Goal: Task Accomplishment & Management: Use online tool/utility

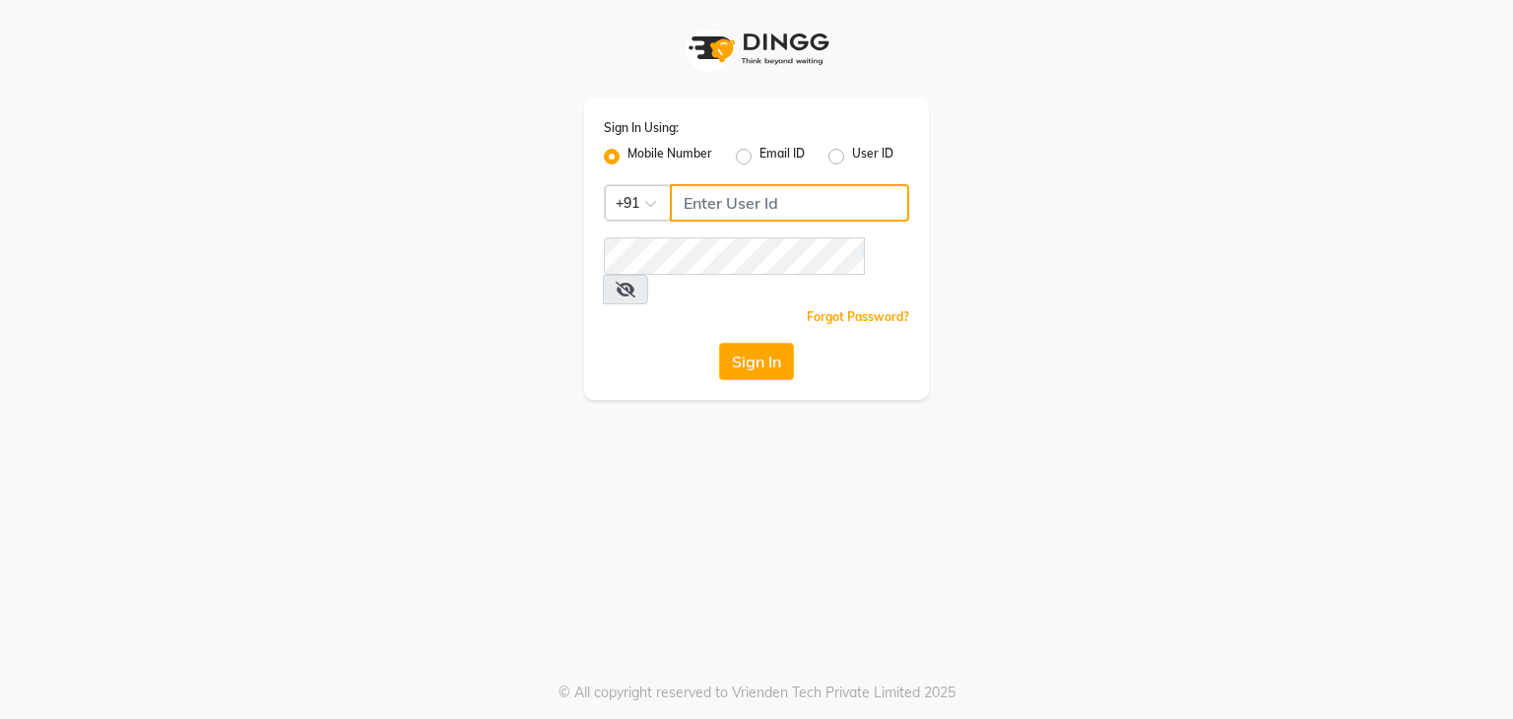
click at [738, 203] on input "Username" at bounding box center [789, 202] width 239 height 37
type input "9871898502"
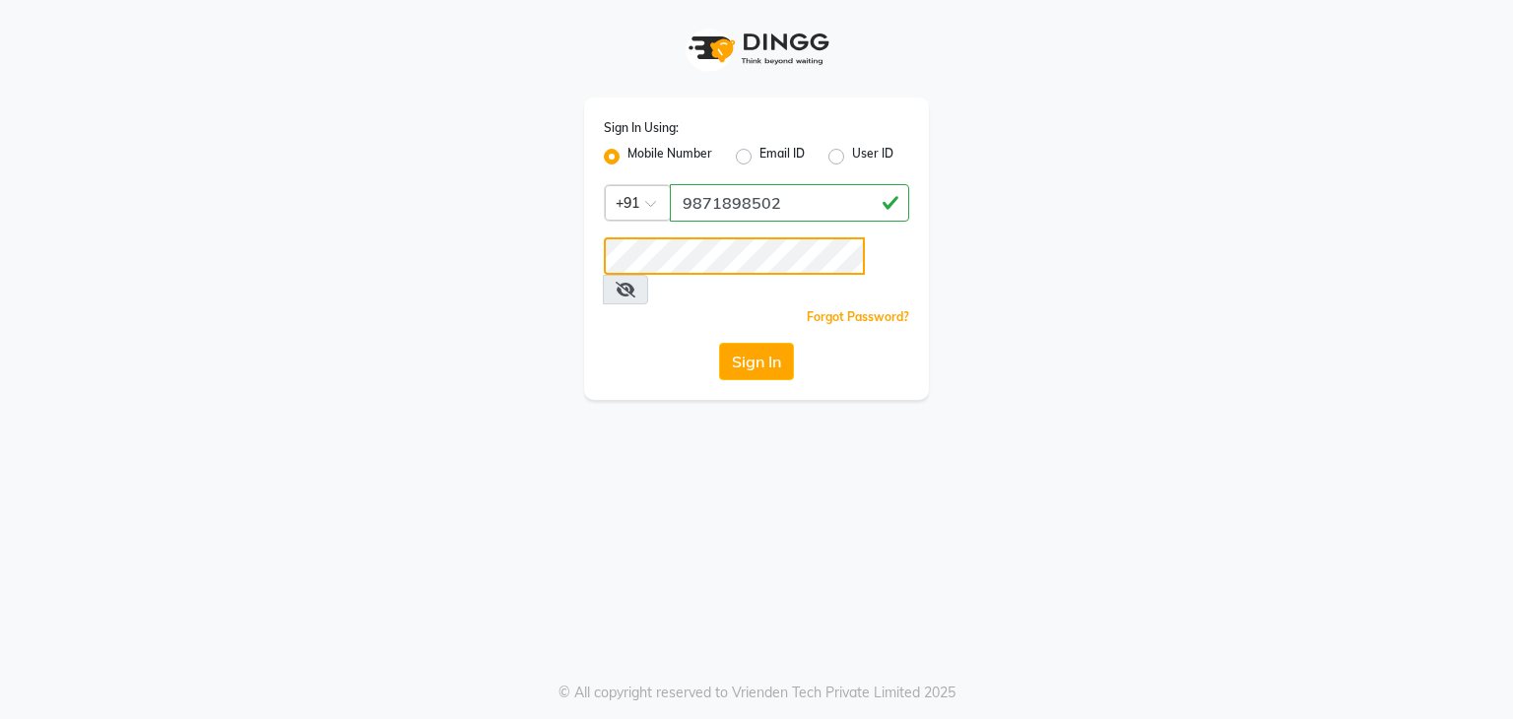
click at [719, 343] on button "Sign In" at bounding box center [756, 361] width 75 height 37
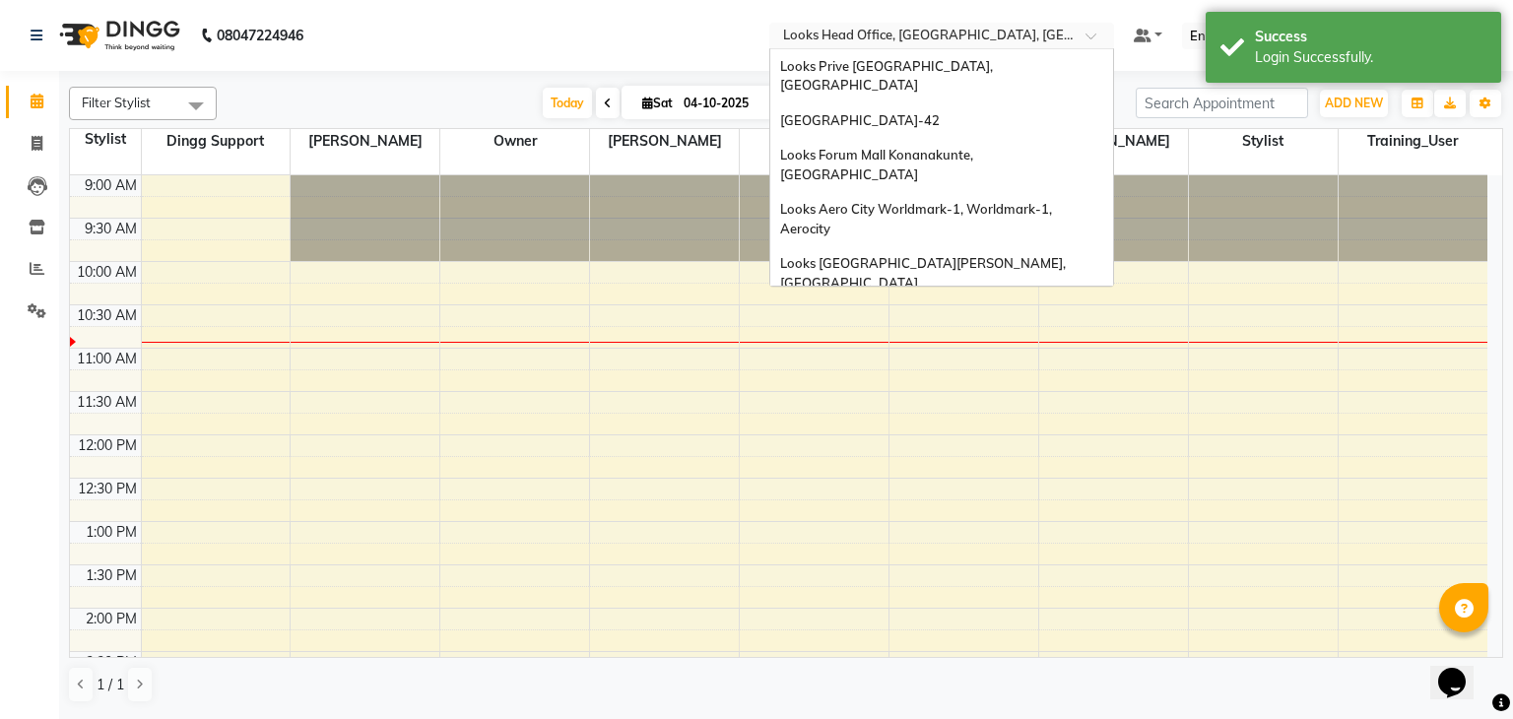
click at [886, 29] on input "text" at bounding box center [922, 38] width 286 height 20
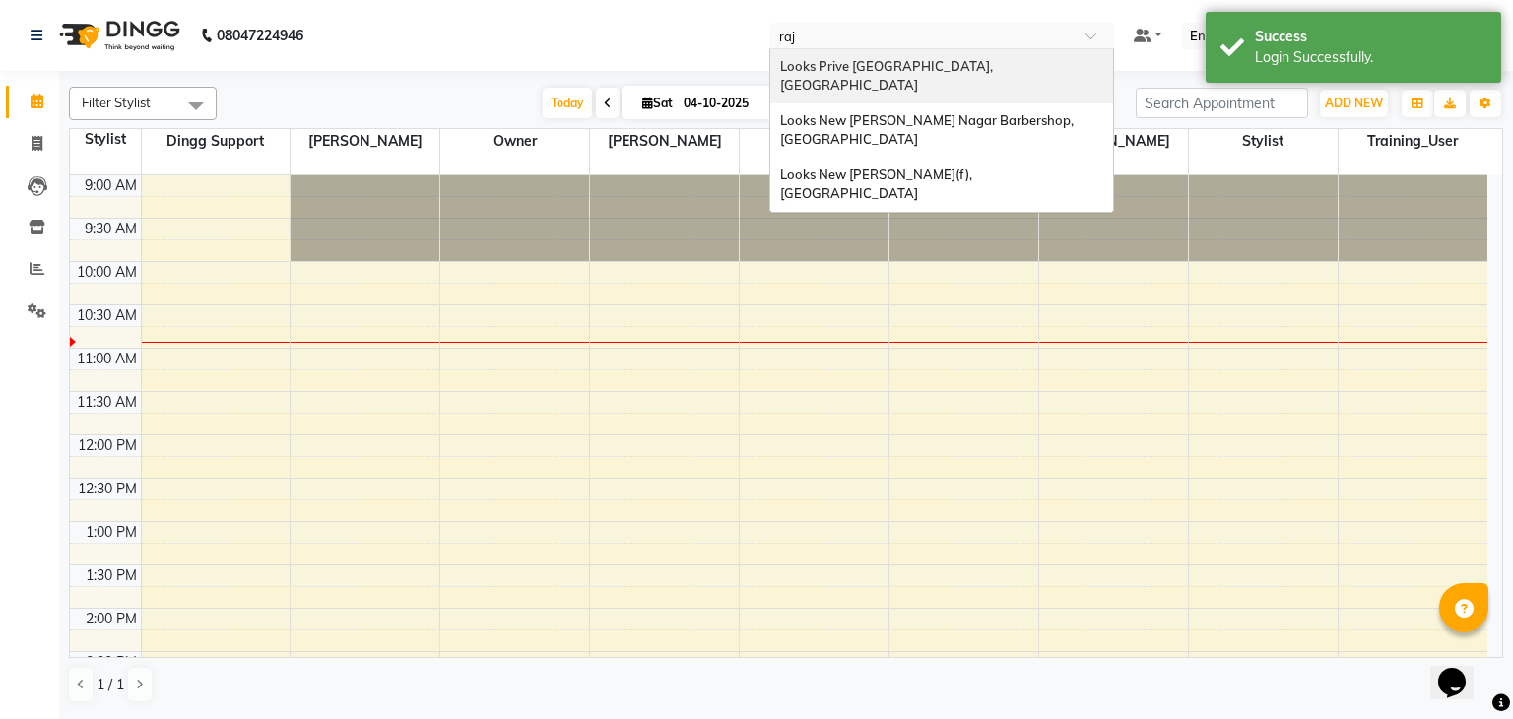
type input "raji"
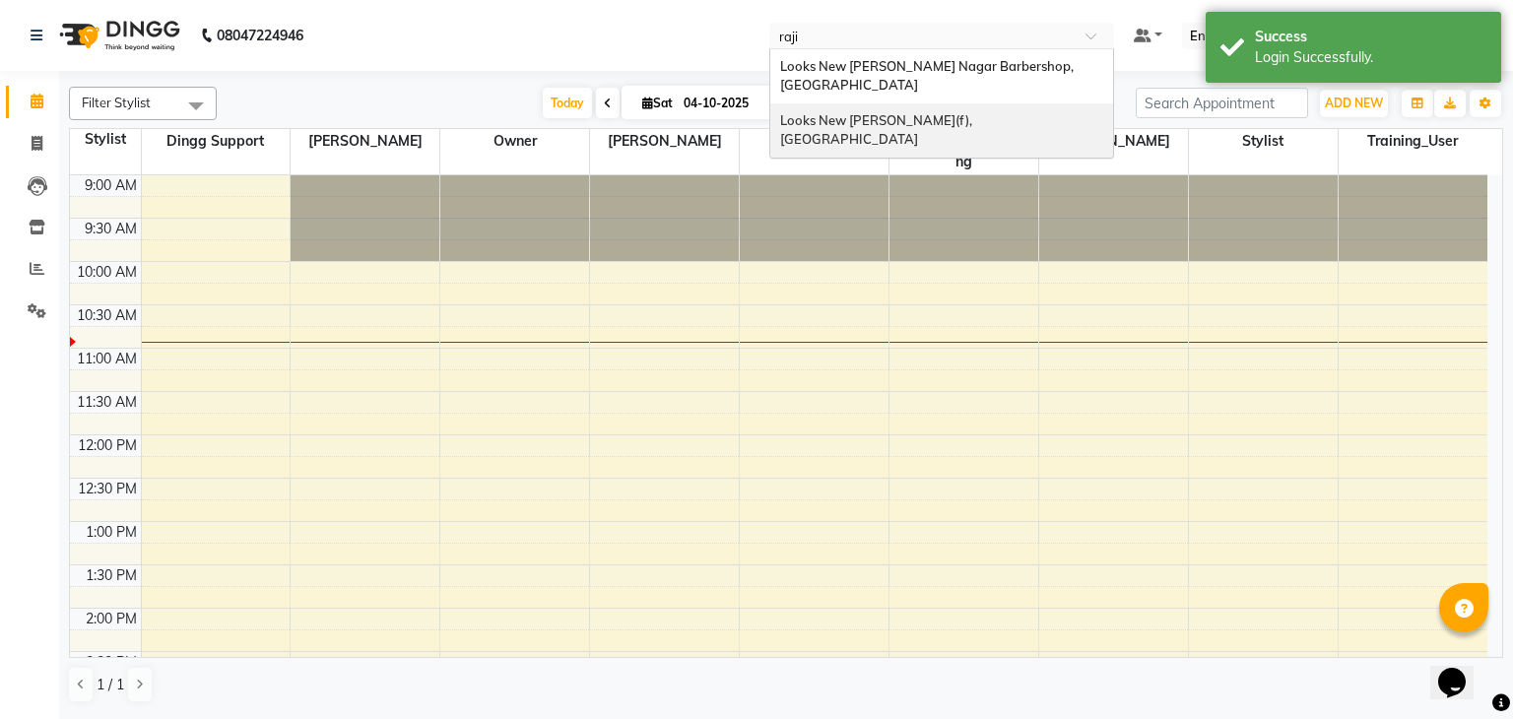
click at [865, 112] on span "Looks New [PERSON_NAME](f), [GEOGRAPHIC_DATA]" at bounding box center [877, 129] width 195 height 35
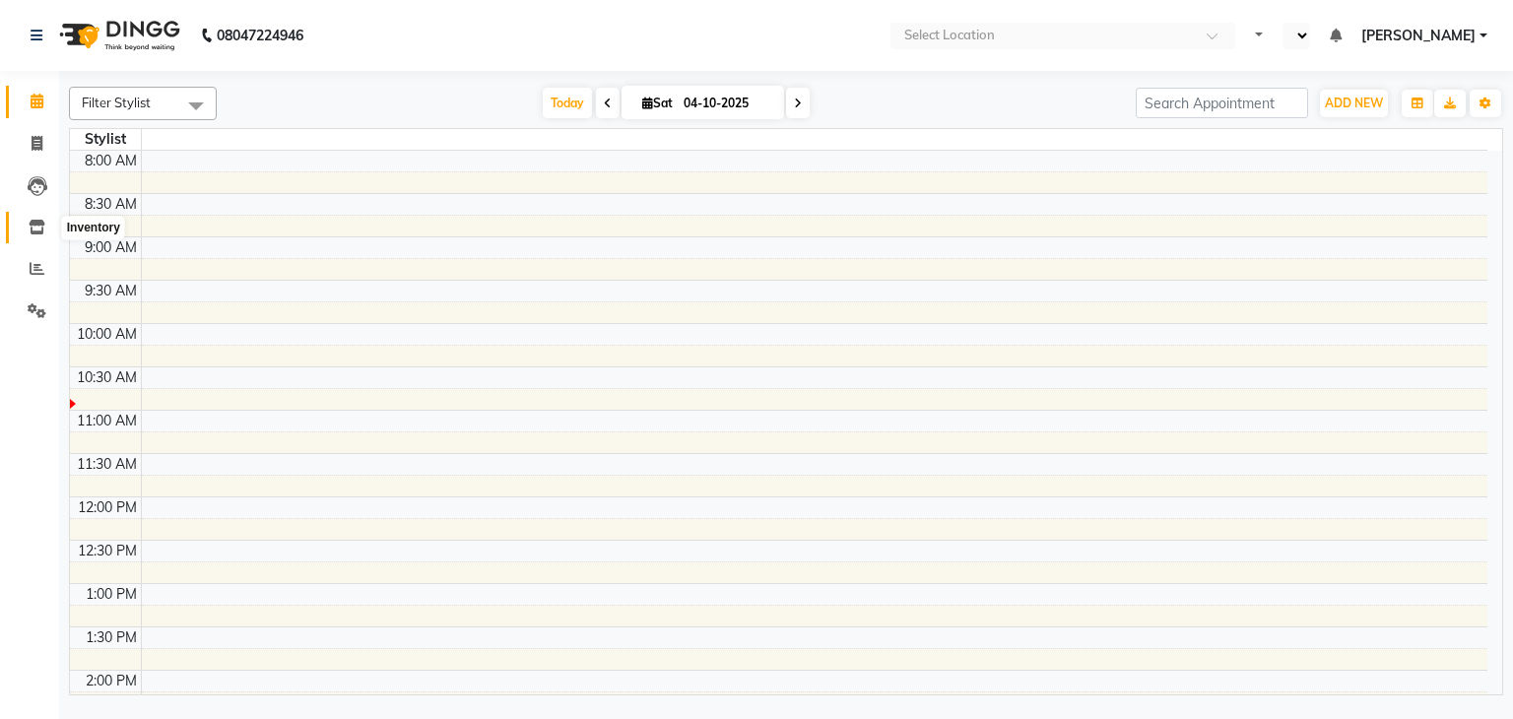
select select "en"
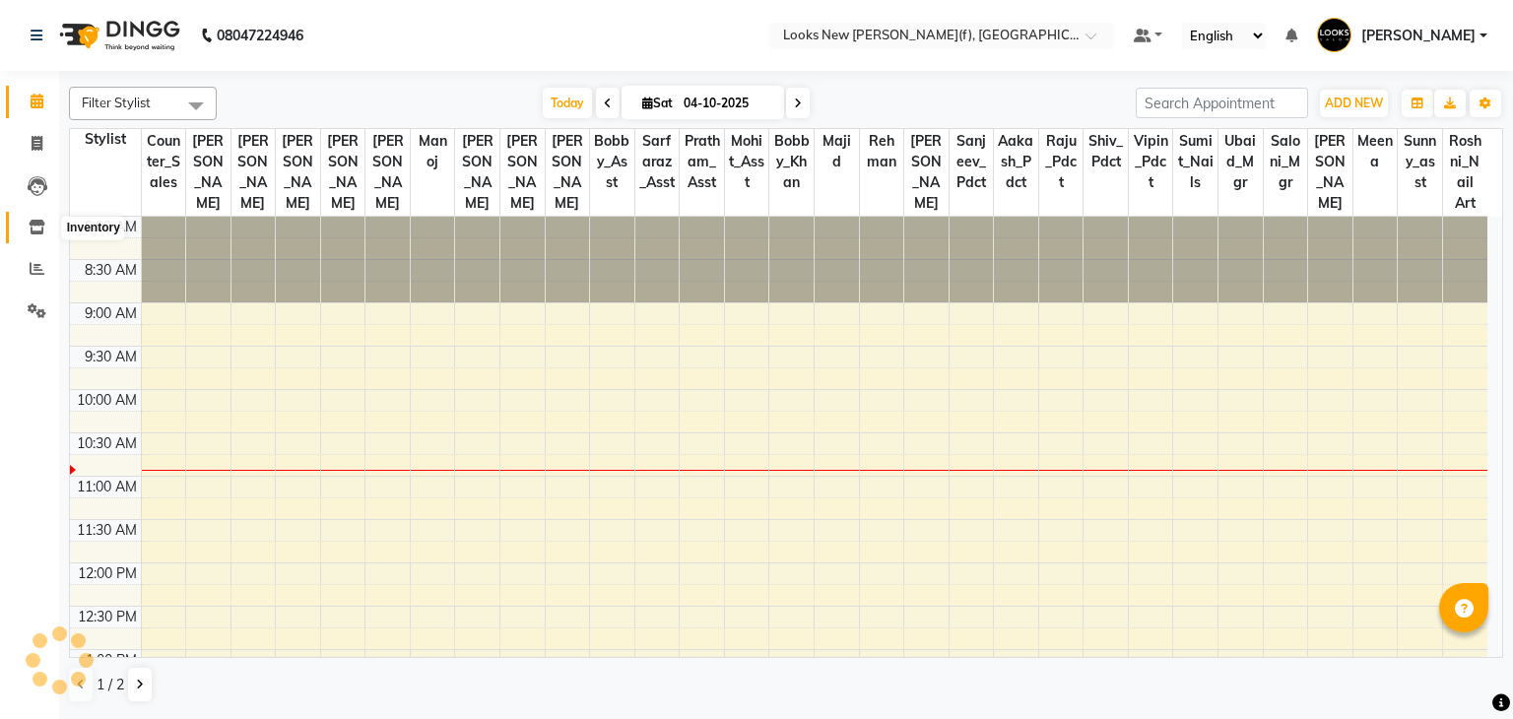
click at [45, 219] on span at bounding box center [37, 228] width 34 height 23
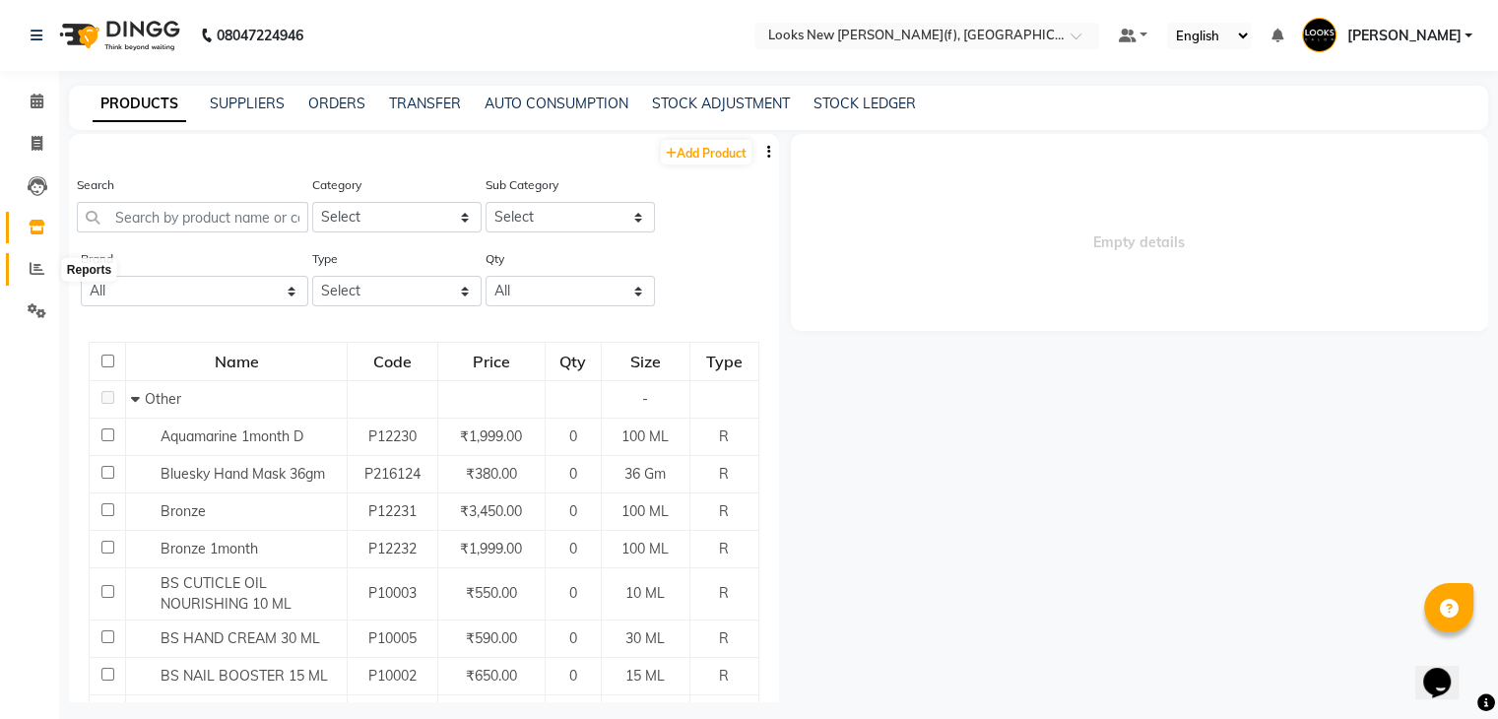
click at [34, 278] on span at bounding box center [37, 269] width 34 height 23
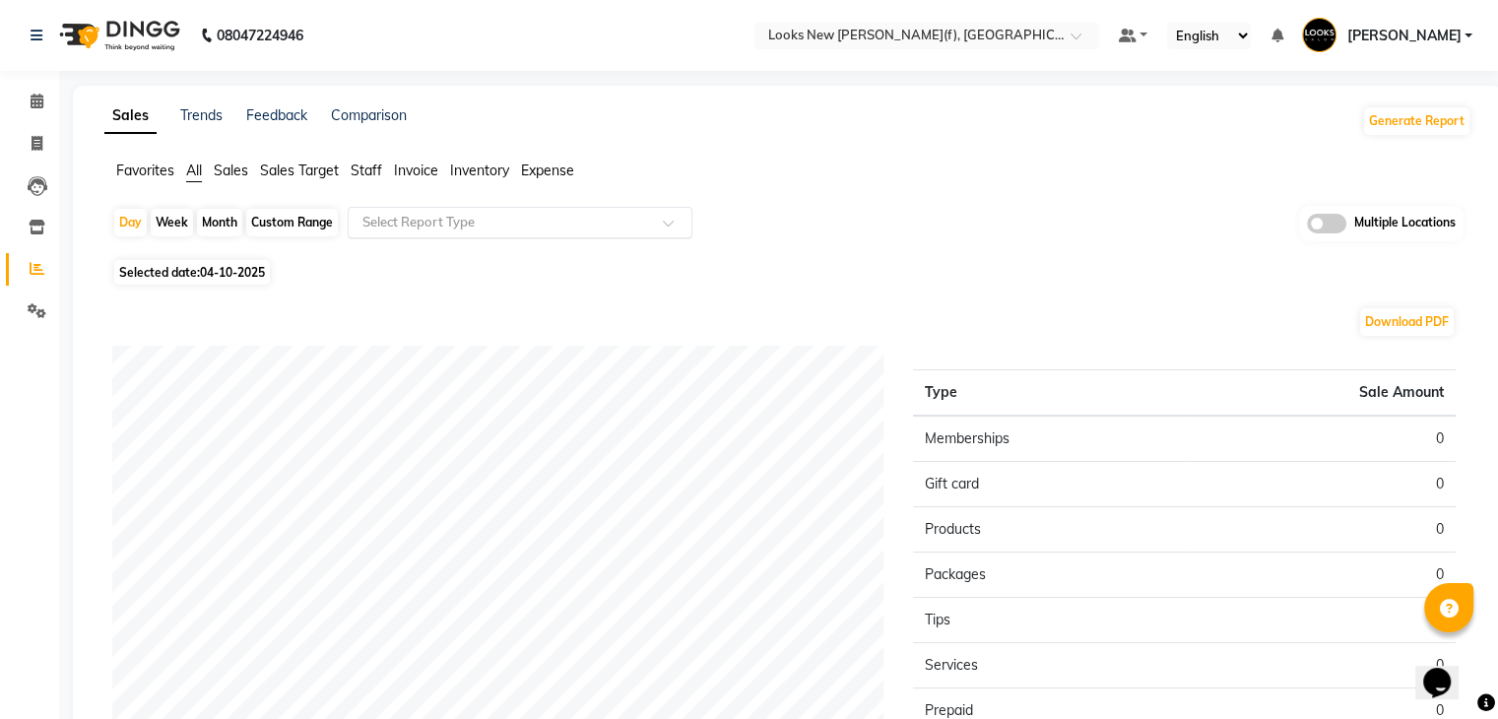
click at [470, 222] on input "text" at bounding box center [500, 223] width 284 height 20
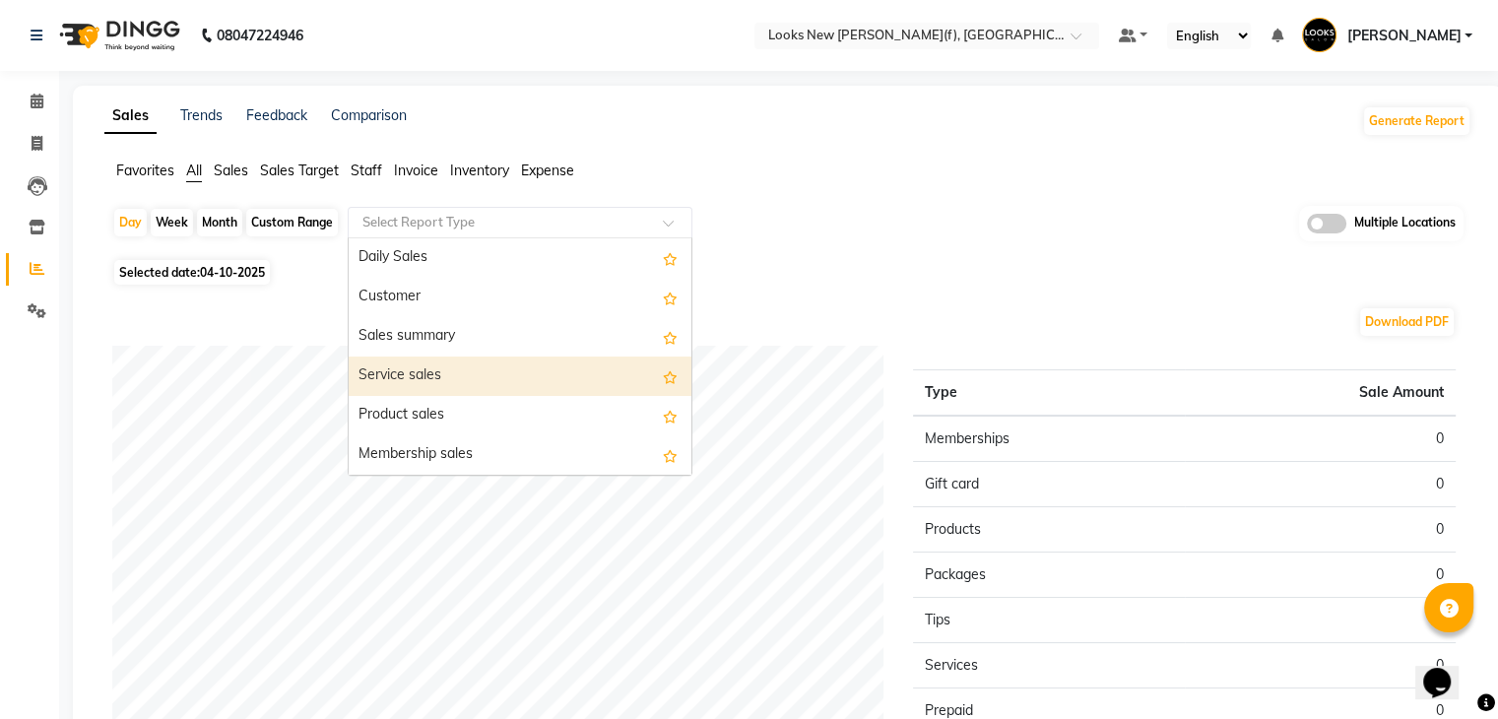
click at [448, 373] on div "Service sales" at bounding box center [520, 375] width 343 height 39
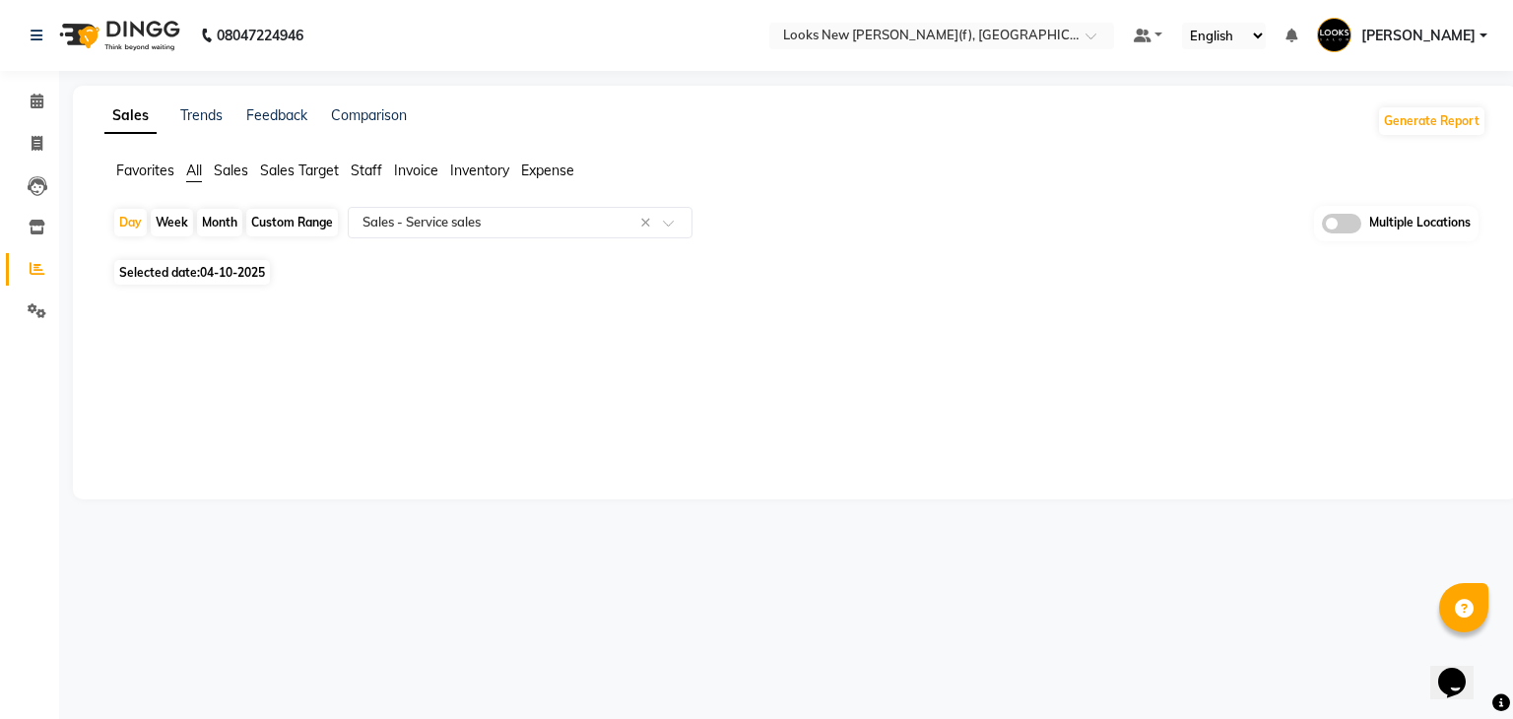
click at [290, 217] on div "Custom Range" at bounding box center [292, 223] width 92 height 28
select select "10"
select select "2025"
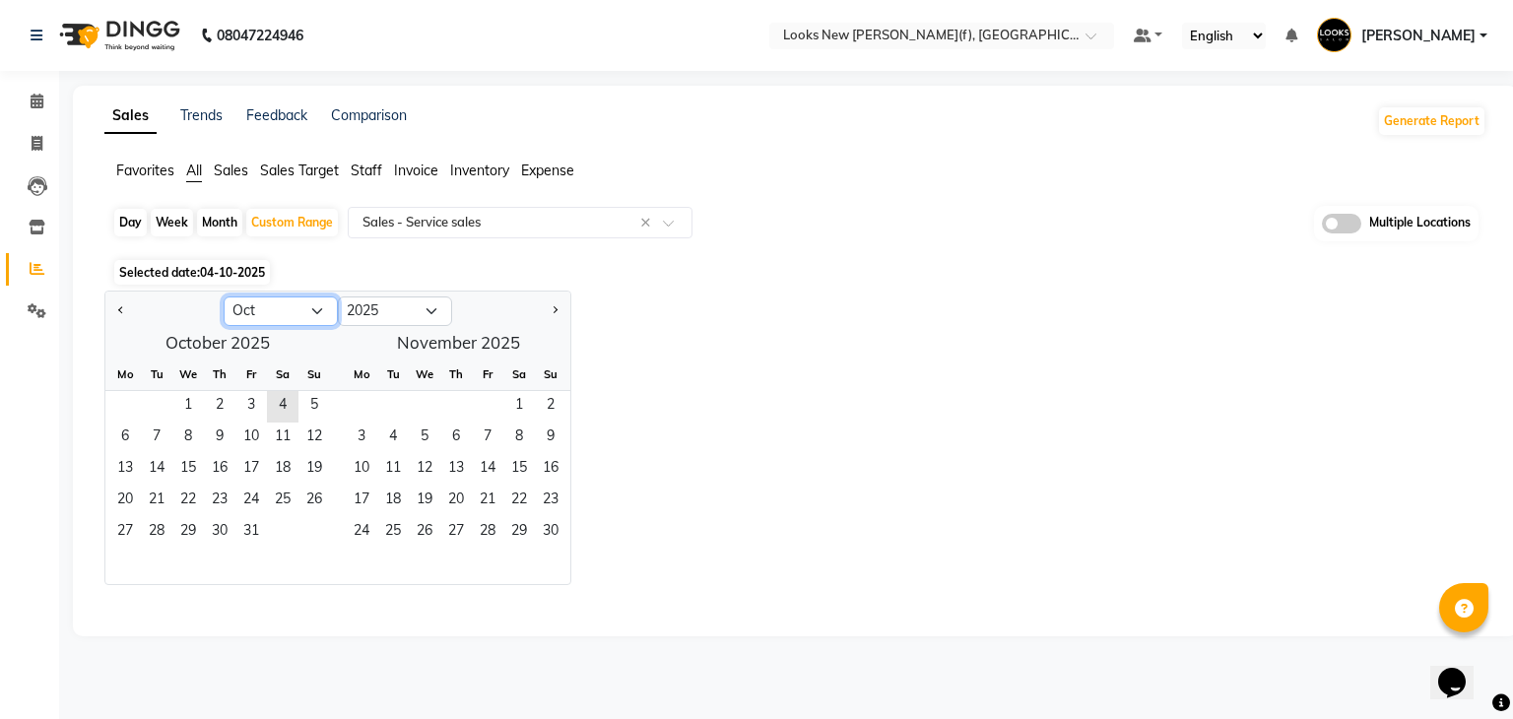
click at [315, 304] on select "Jan Feb Mar Apr May Jun Jul Aug Sep Oct Nov Dec" at bounding box center [281, 311] width 114 height 30
click at [224, 296] on select "Jan Feb Mar Apr May Jun Jul Aug Sep Oct Nov Dec" at bounding box center [281, 311] width 114 height 30
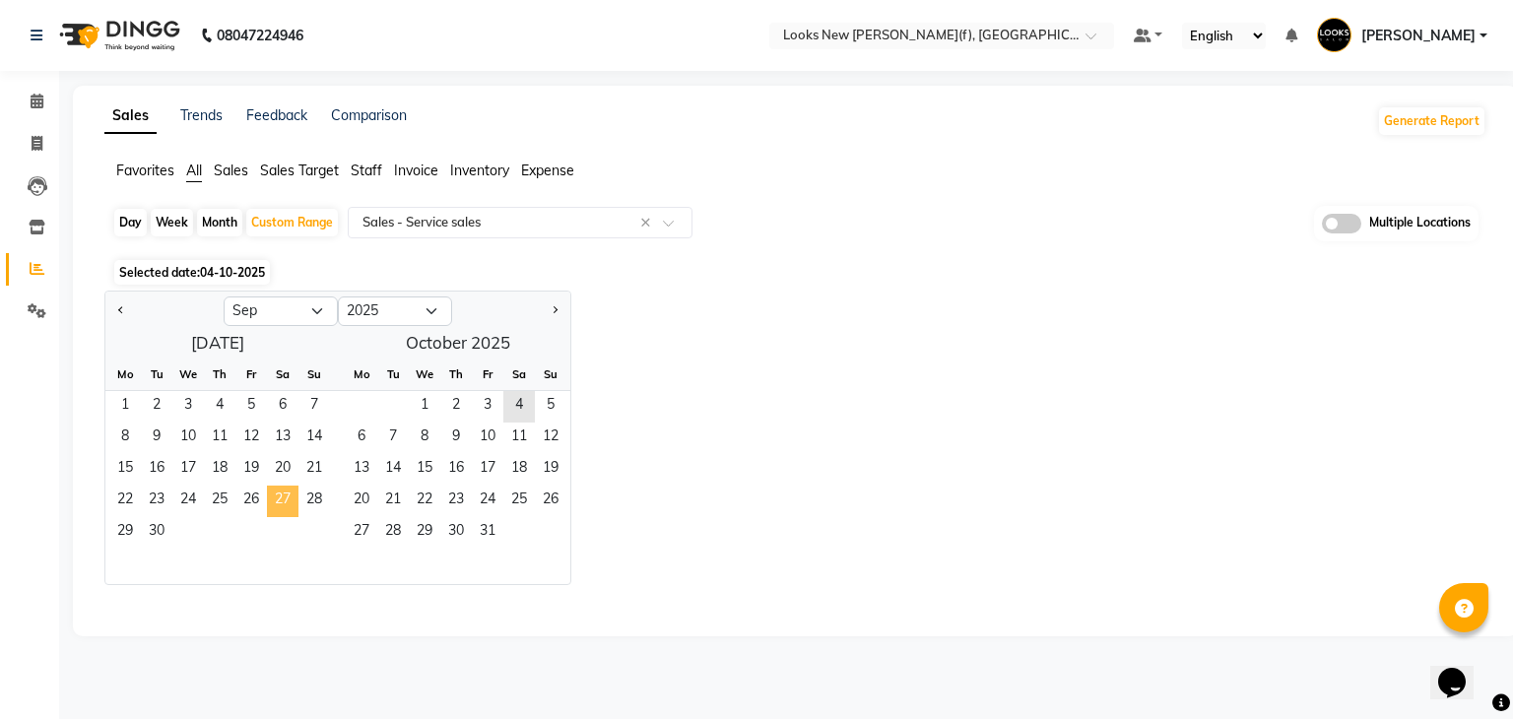
click at [280, 498] on span "27" at bounding box center [283, 501] width 32 height 32
click at [315, 308] on select "Jan Feb Mar Apr May Jun Jul Aug Sep Oct Nov Dec" at bounding box center [281, 311] width 114 height 30
select select "10"
click at [224, 296] on select "Jan Feb Mar Apr May Jun Jul Aug Sep Oct Nov Dec" at bounding box center [281, 311] width 114 height 30
click at [260, 403] on span "3" at bounding box center [251, 407] width 32 height 32
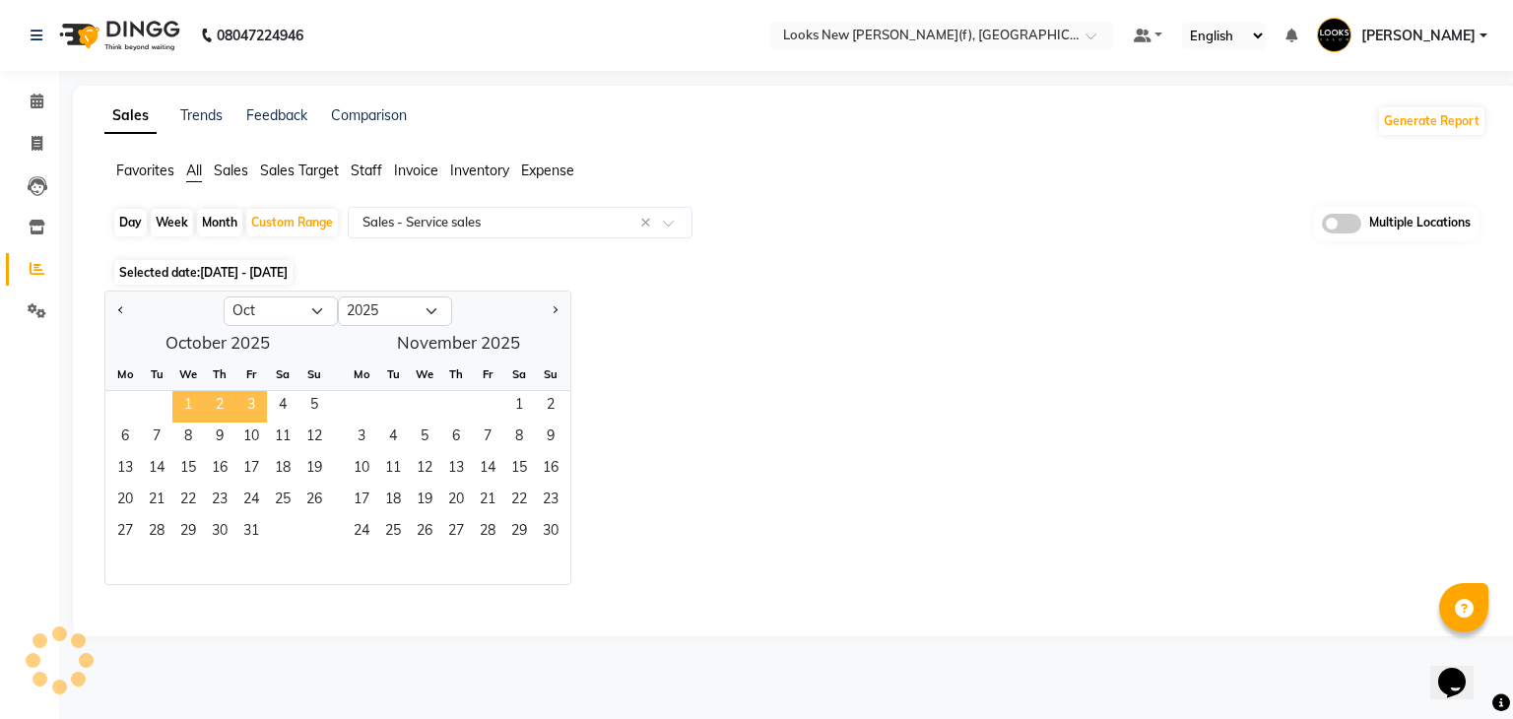
select select "full_report"
select select "pdf"
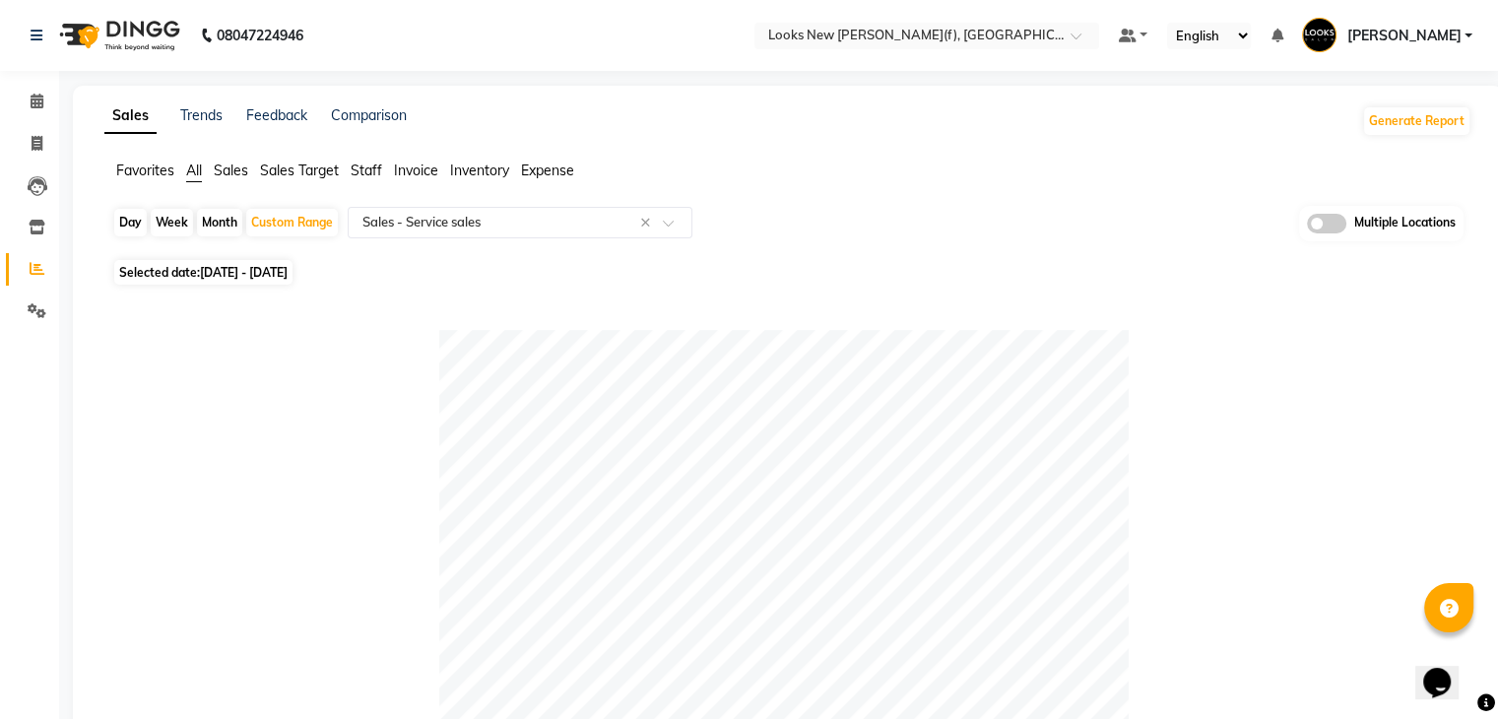
scroll to position [628, 0]
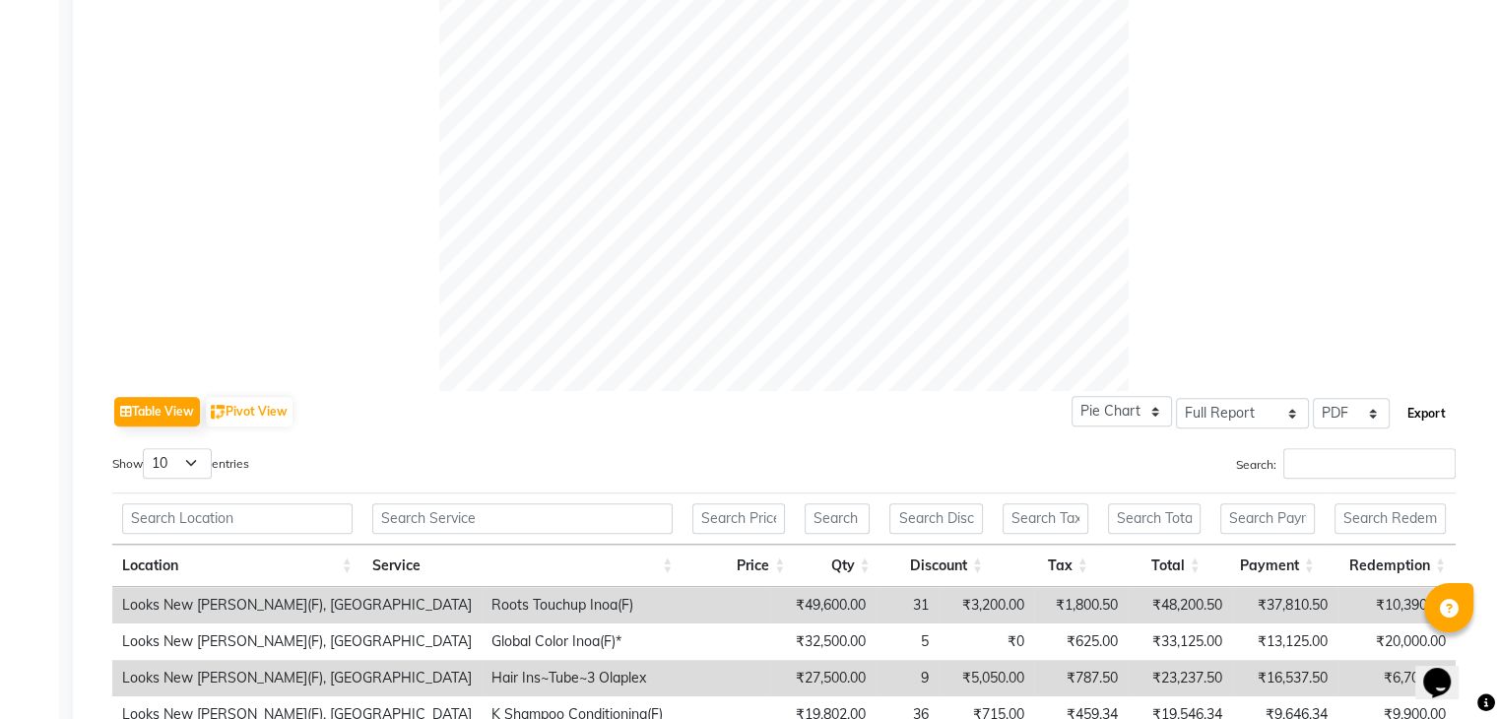
click at [1443, 407] on button "Export" at bounding box center [1426, 413] width 54 height 33
select select "serif"
select select "13px"
select select "template_1"
select select "A4"
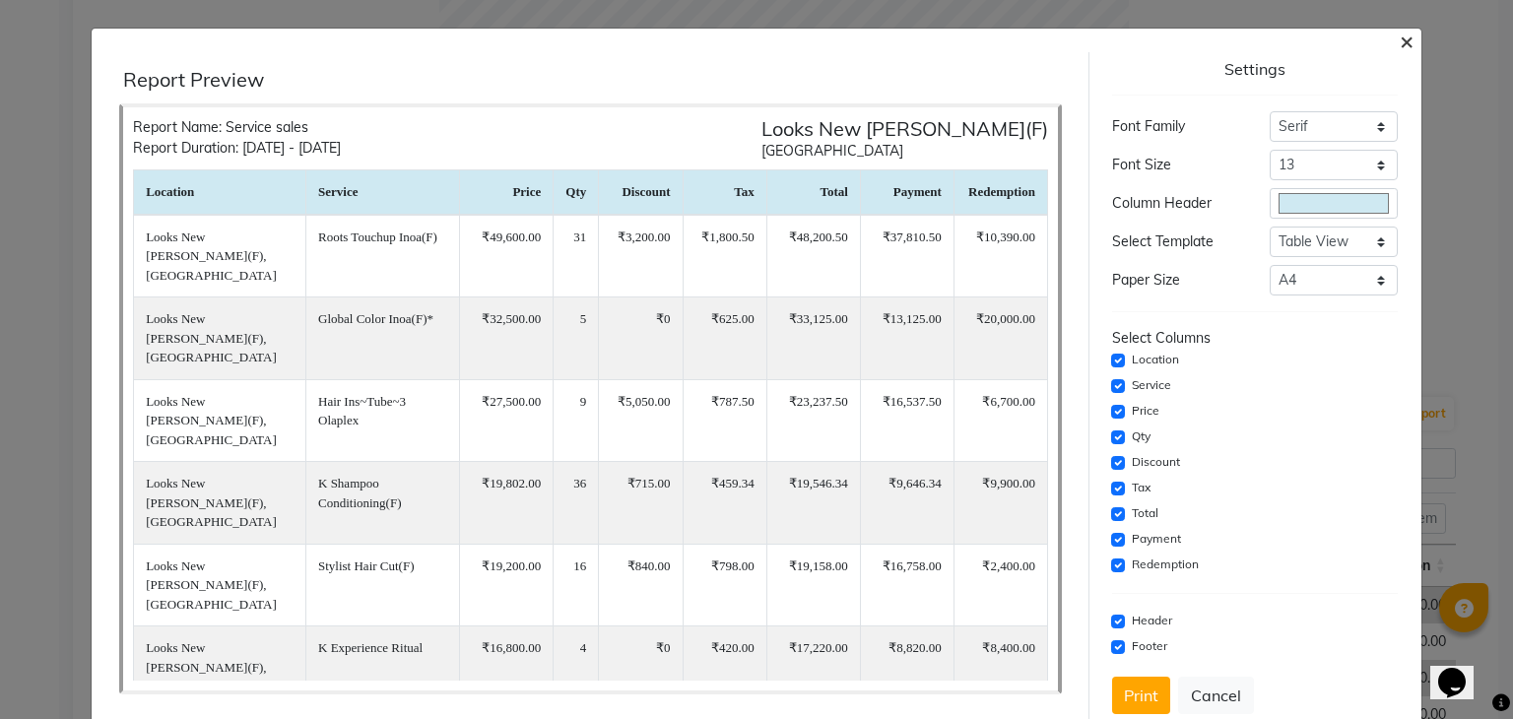
click at [1399, 40] on span "×" at bounding box center [1406, 41] width 14 height 30
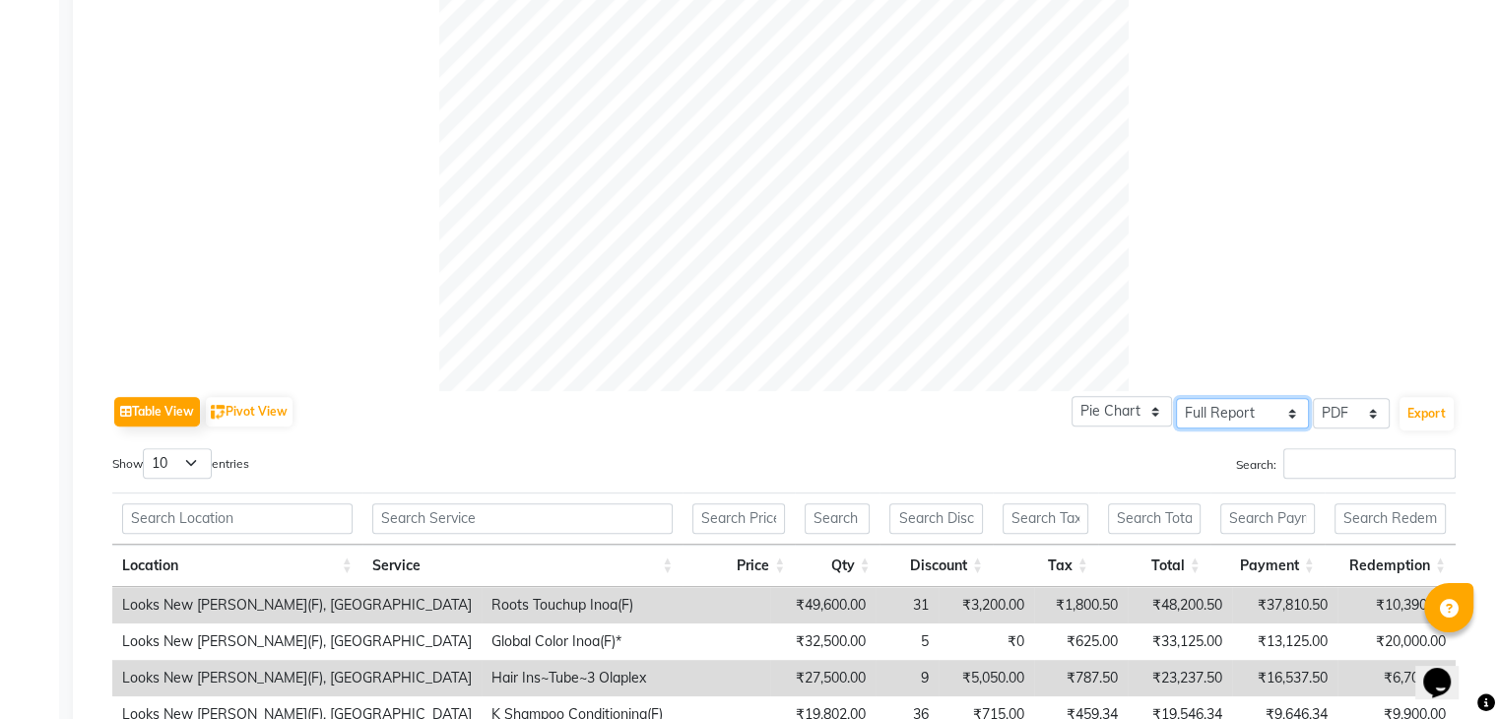
click at [1225, 417] on select "Select Full Report Filtered Report" at bounding box center [1242, 413] width 133 height 31
click at [1335, 413] on select "Select CSV PDF" at bounding box center [1351, 413] width 77 height 31
select select "csv"
click at [1314, 398] on select "Select CSV PDF" at bounding box center [1351, 413] width 77 height 31
click at [1423, 407] on button "Export" at bounding box center [1426, 413] width 54 height 33
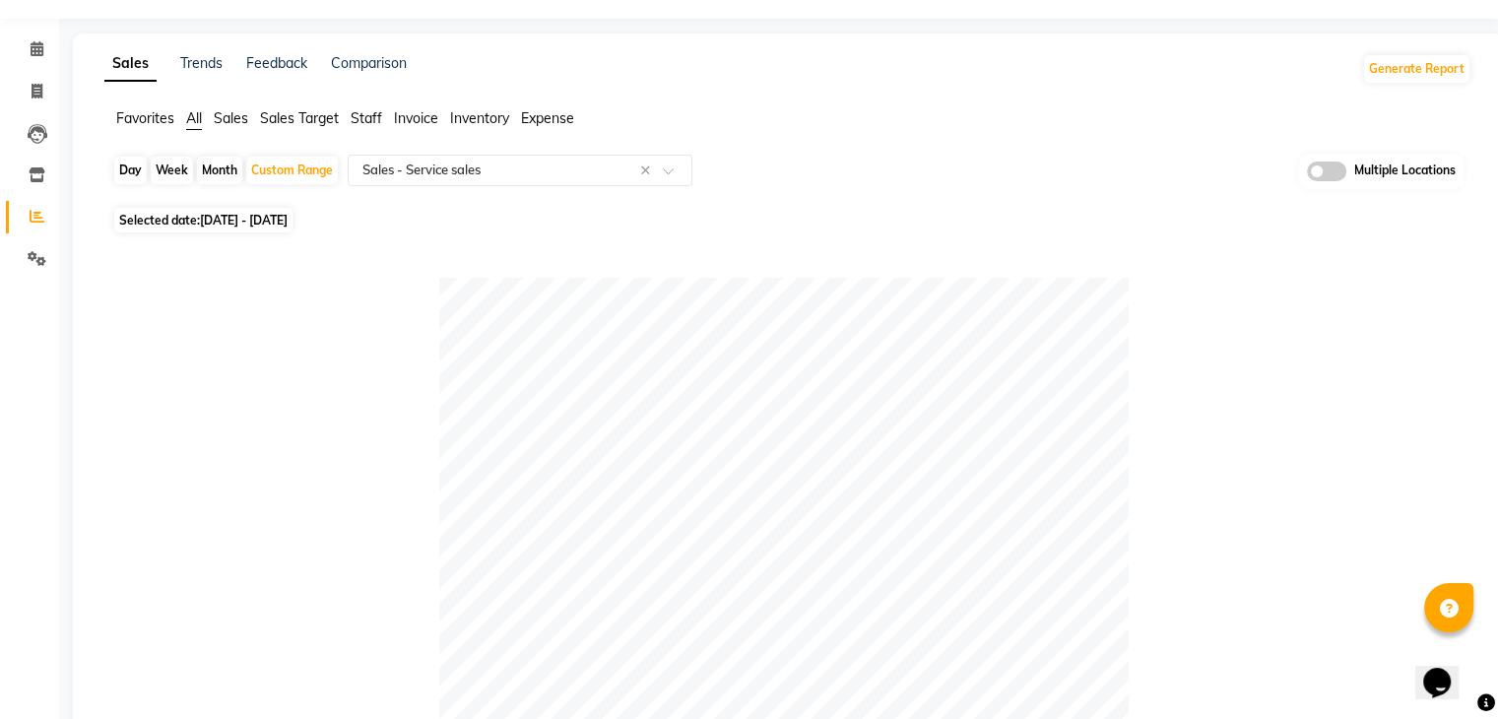
scroll to position [0, 0]
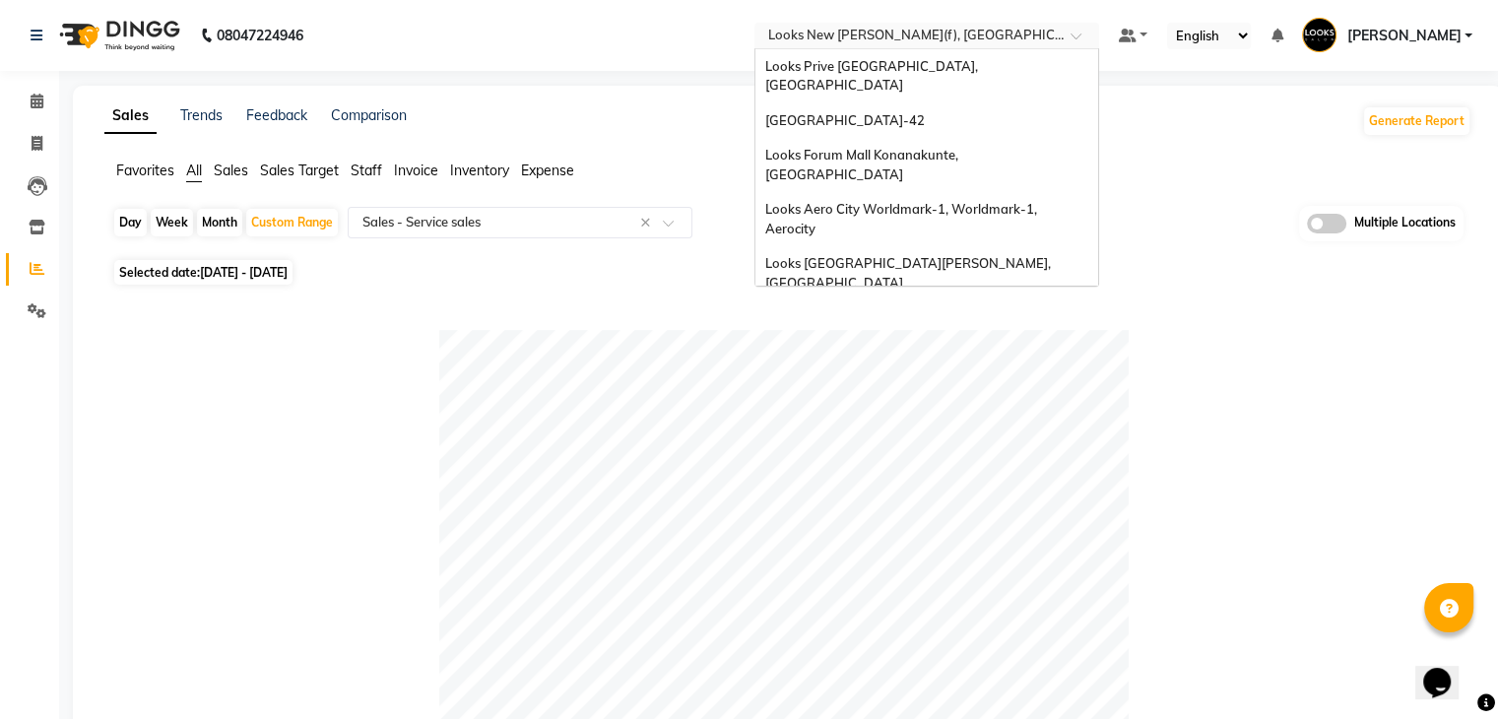
click at [912, 37] on input "text" at bounding box center [907, 38] width 286 height 20
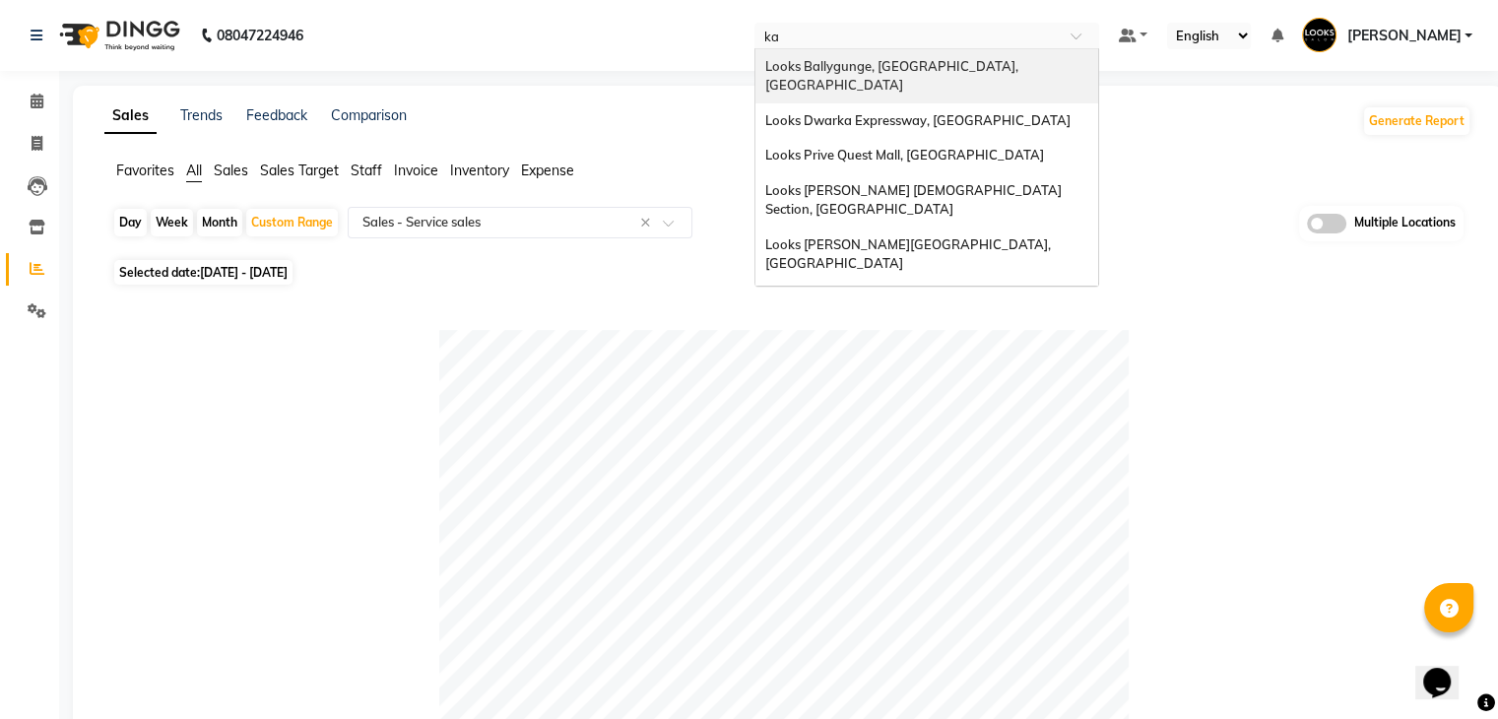
type input "kar"
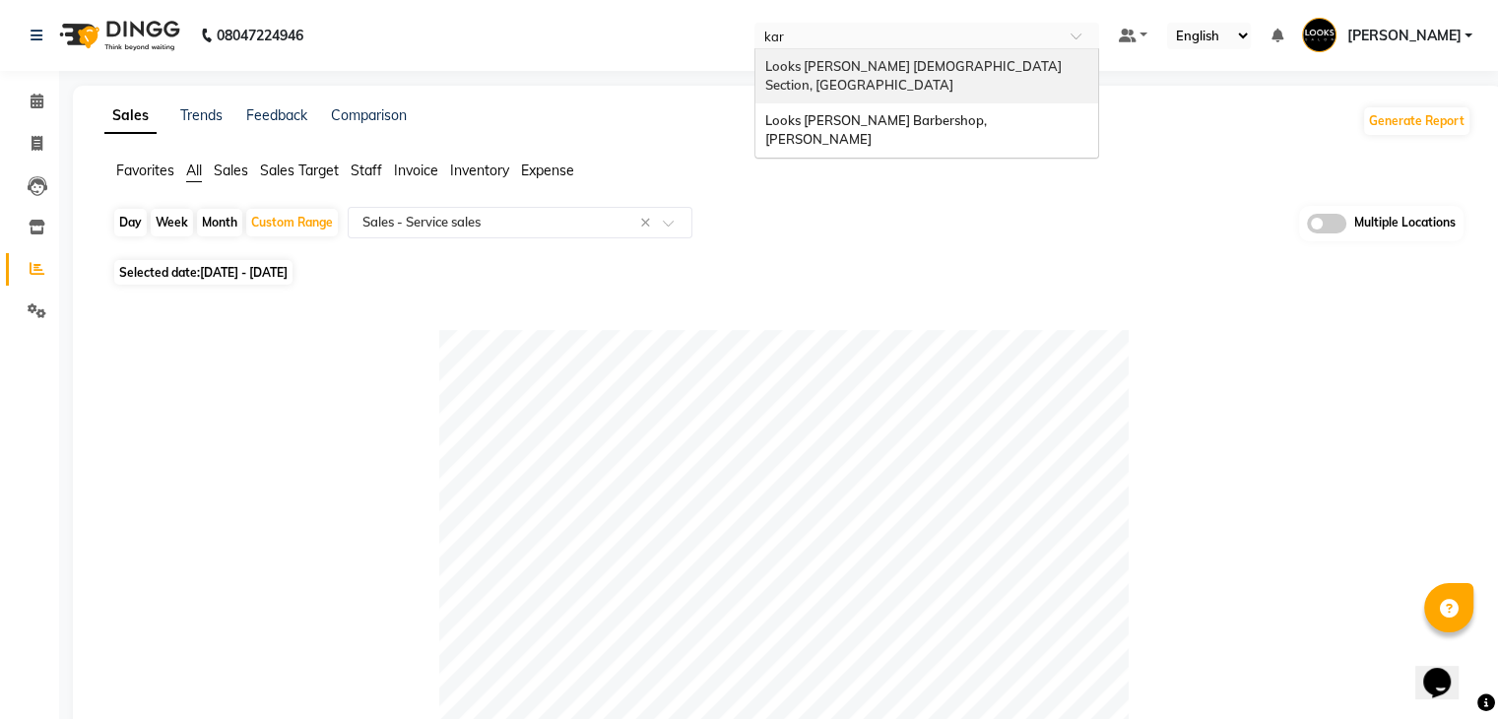
click at [899, 66] on span "Looks [PERSON_NAME] [DEMOGRAPHIC_DATA] Section, [GEOGRAPHIC_DATA]" at bounding box center [914, 75] width 299 height 35
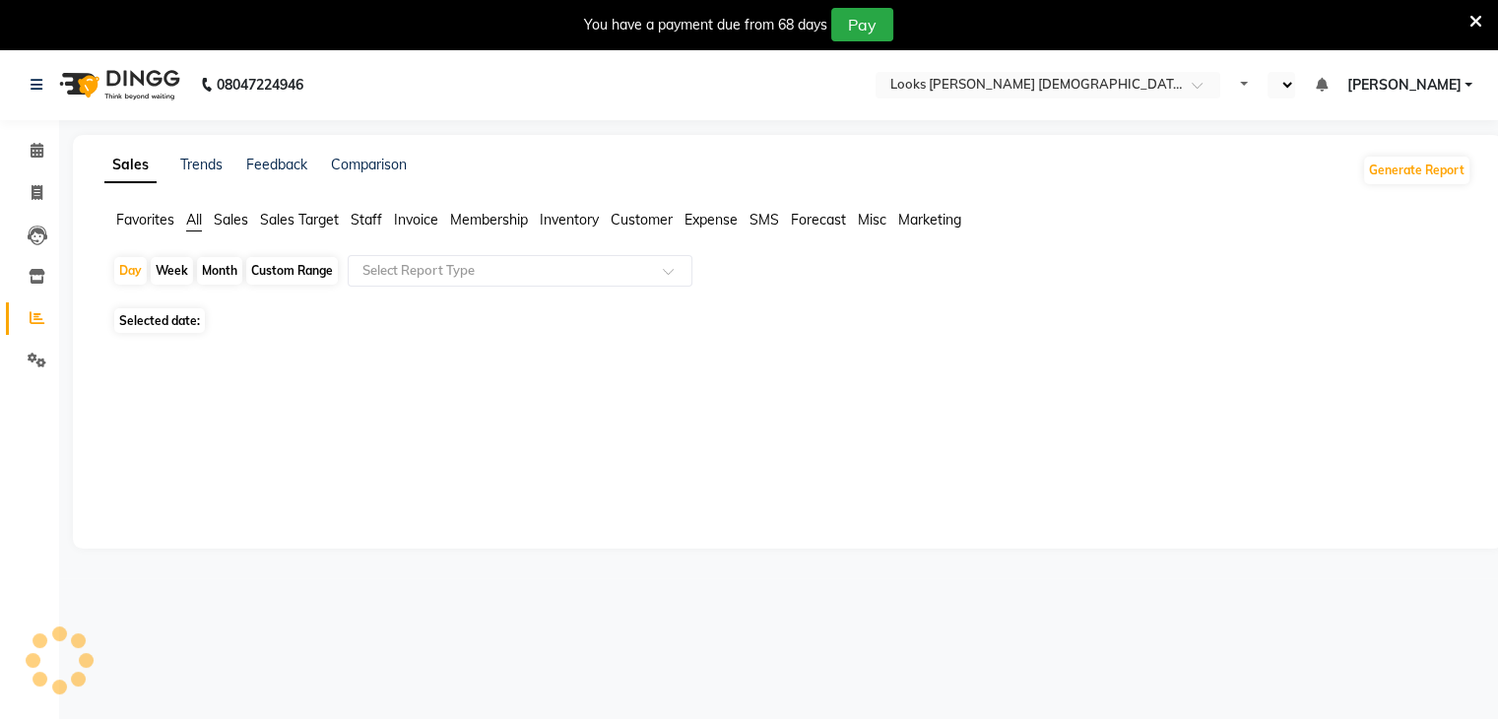
select select "en"
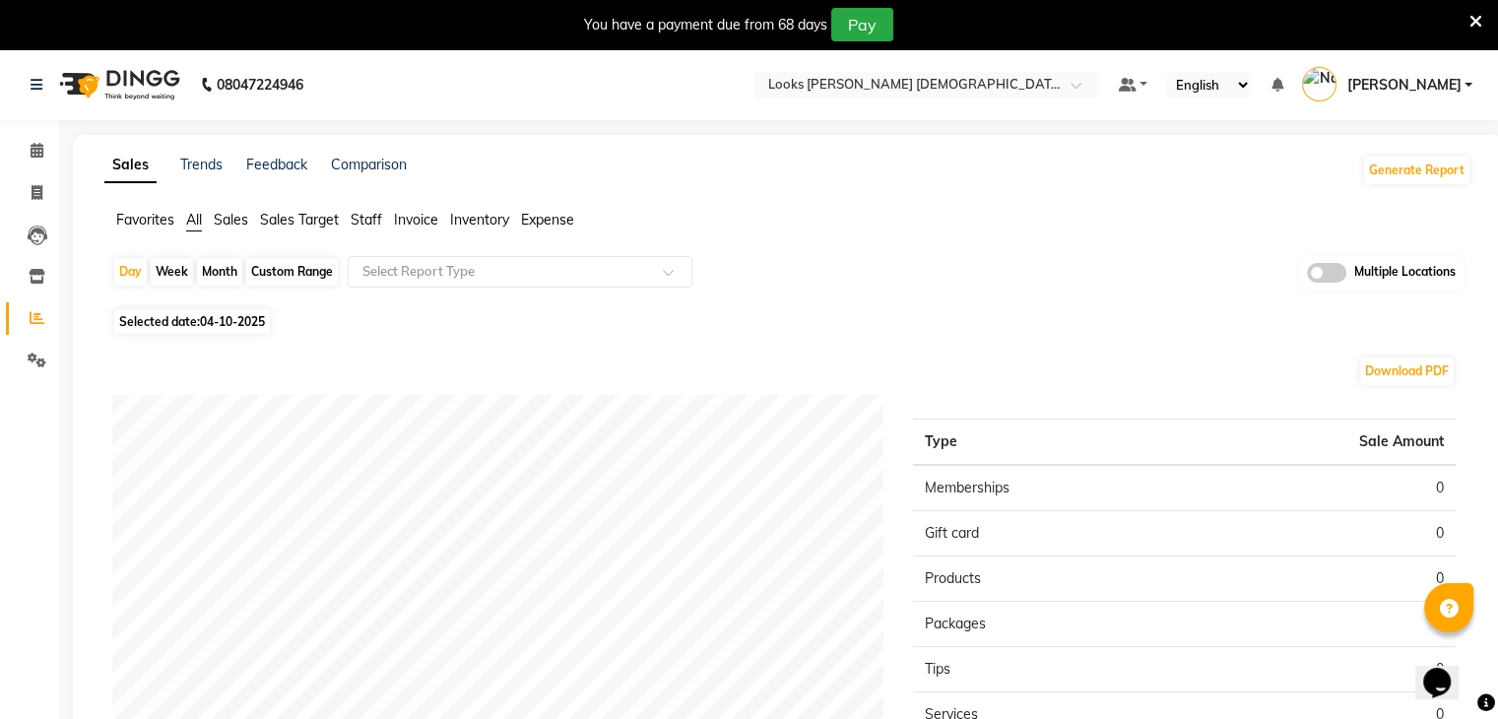
click at [288, 271] on div "Custom Range" at bounding box center [292, 272] width 92 height 28
select select "10"
select select "2025"
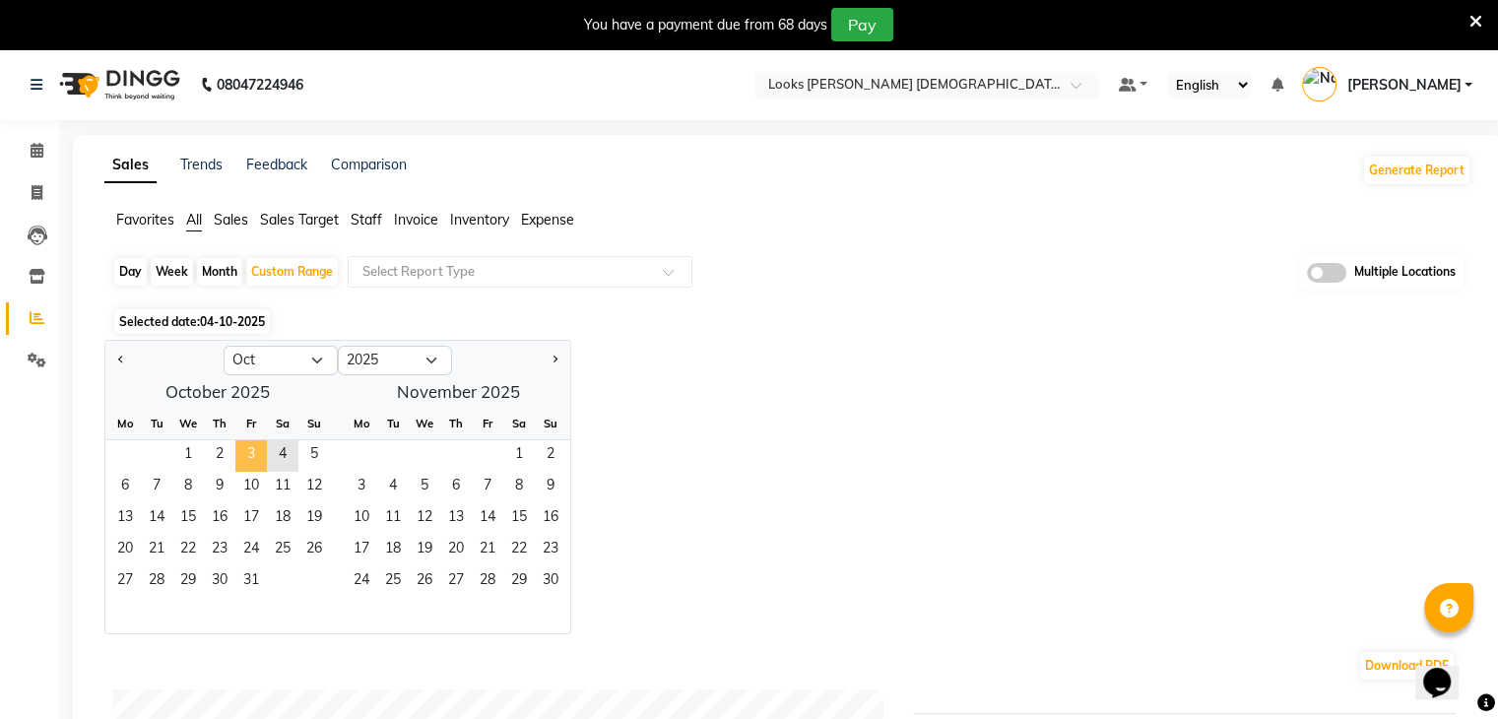
click at [248, 451] on span "3" at bounding box center [251, 456] width 32 height 32
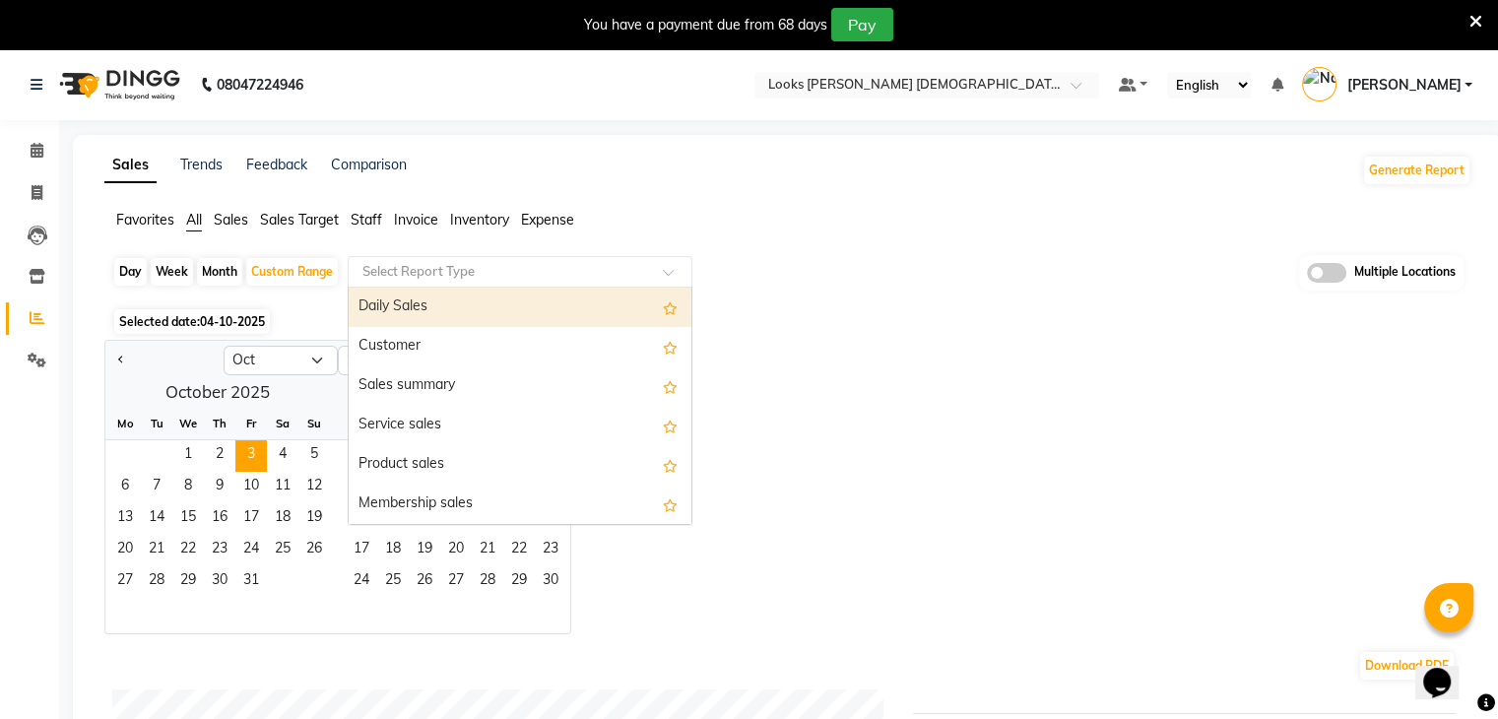
click at [522, 274] on input "text" at bounding box center [500, 272] width 284 height 20
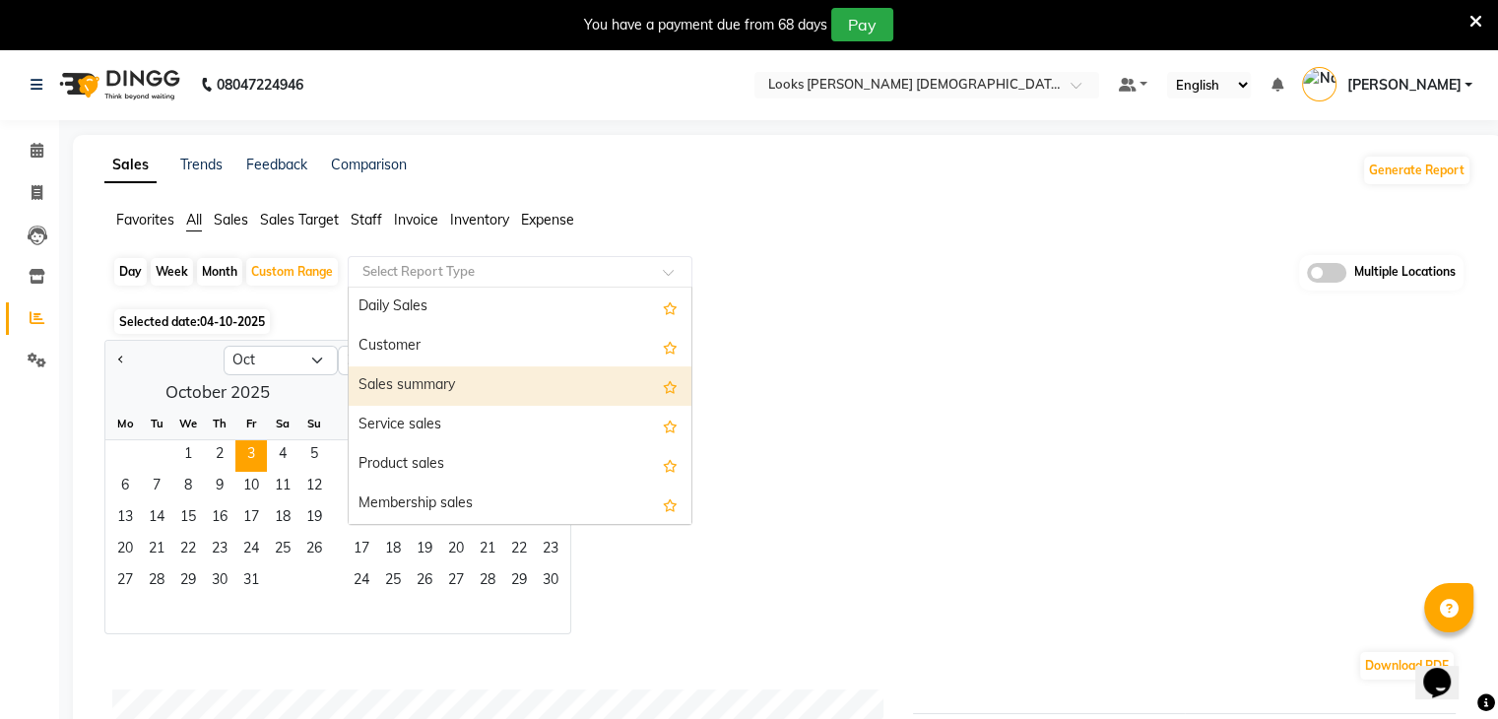
click at [461, 383] on div "Sales summary" at bounding box center [520, 385] width 343 height 39
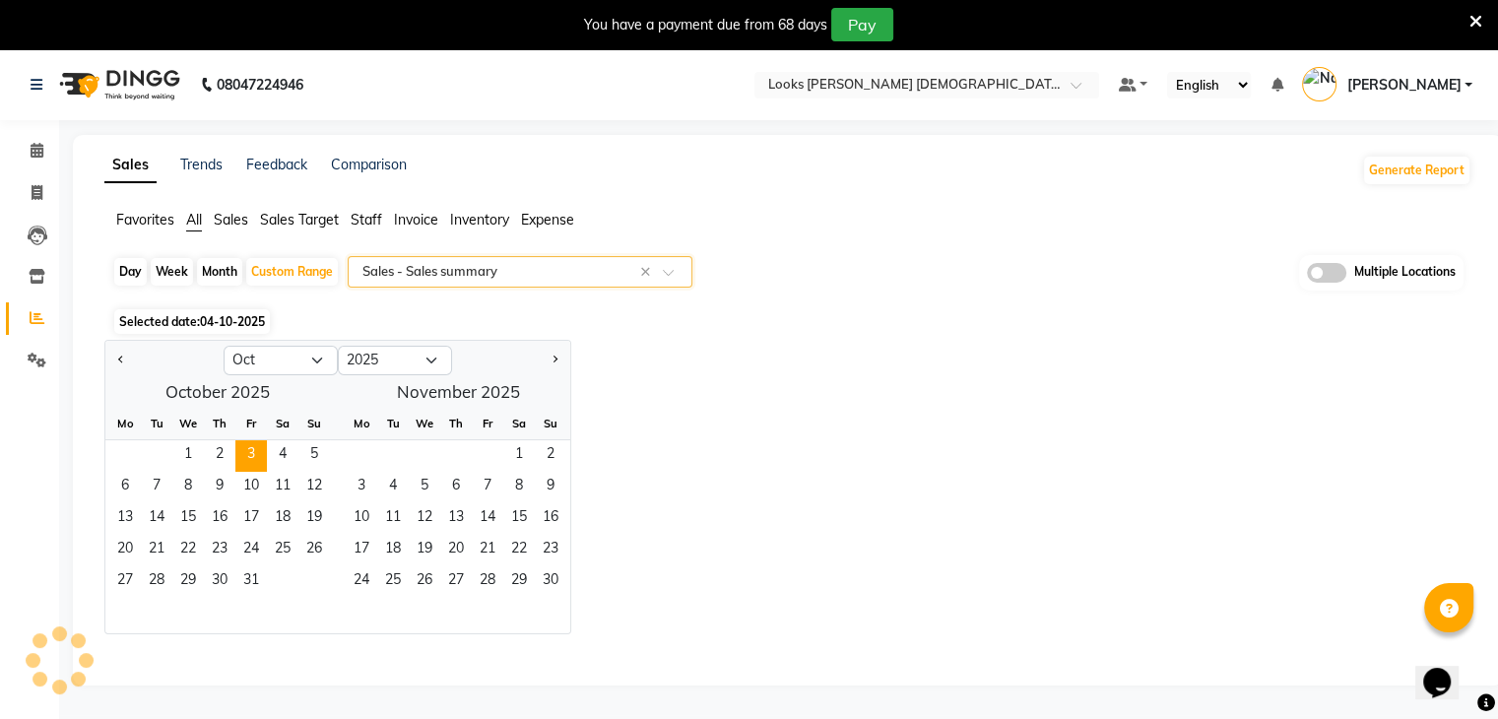
select select "full_report"
select select "pdf"
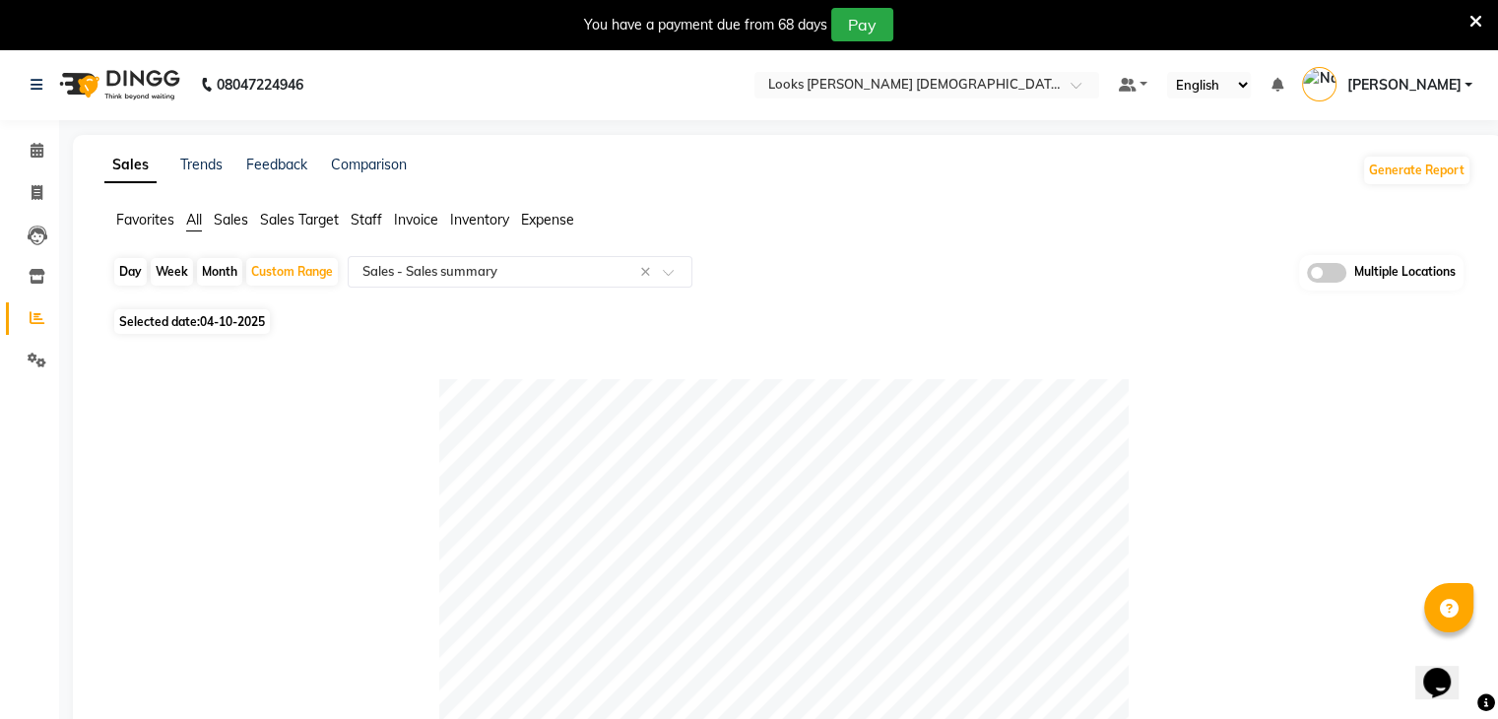
click at [265, 324] on span "04-10-2025" at bounding box center [232, 321] width 65 height 15
select select "10"
select select "2025"
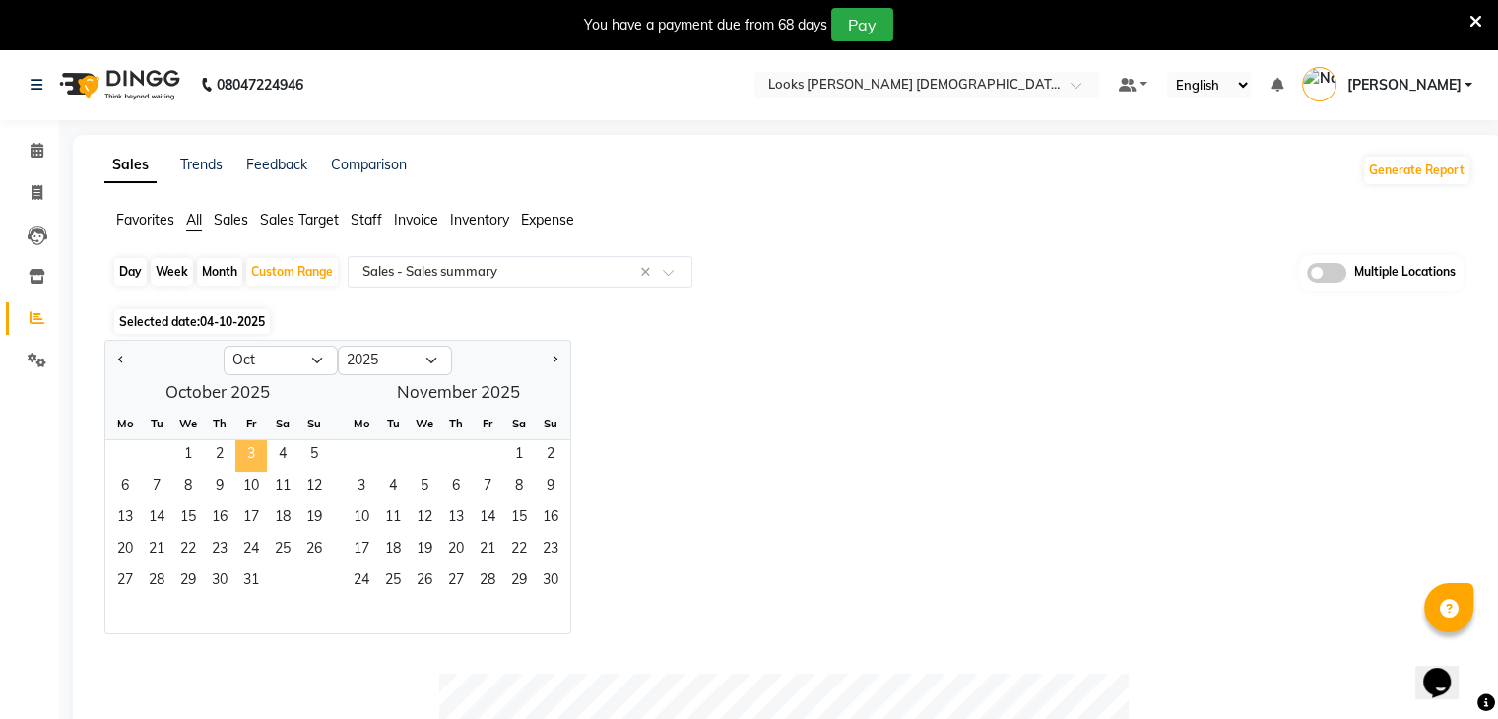
click at [249, 454] on span "3" at bounding box center [251, 456] width 32 height 32
click at [836, 393] on div "Jan Feb Mar Apr May Jun Jul Aug Sep Oct Nov Dec 2015 2016 2017 2018 2019 2020 2…" at bounding box center [787, 487] width 1367 height 294
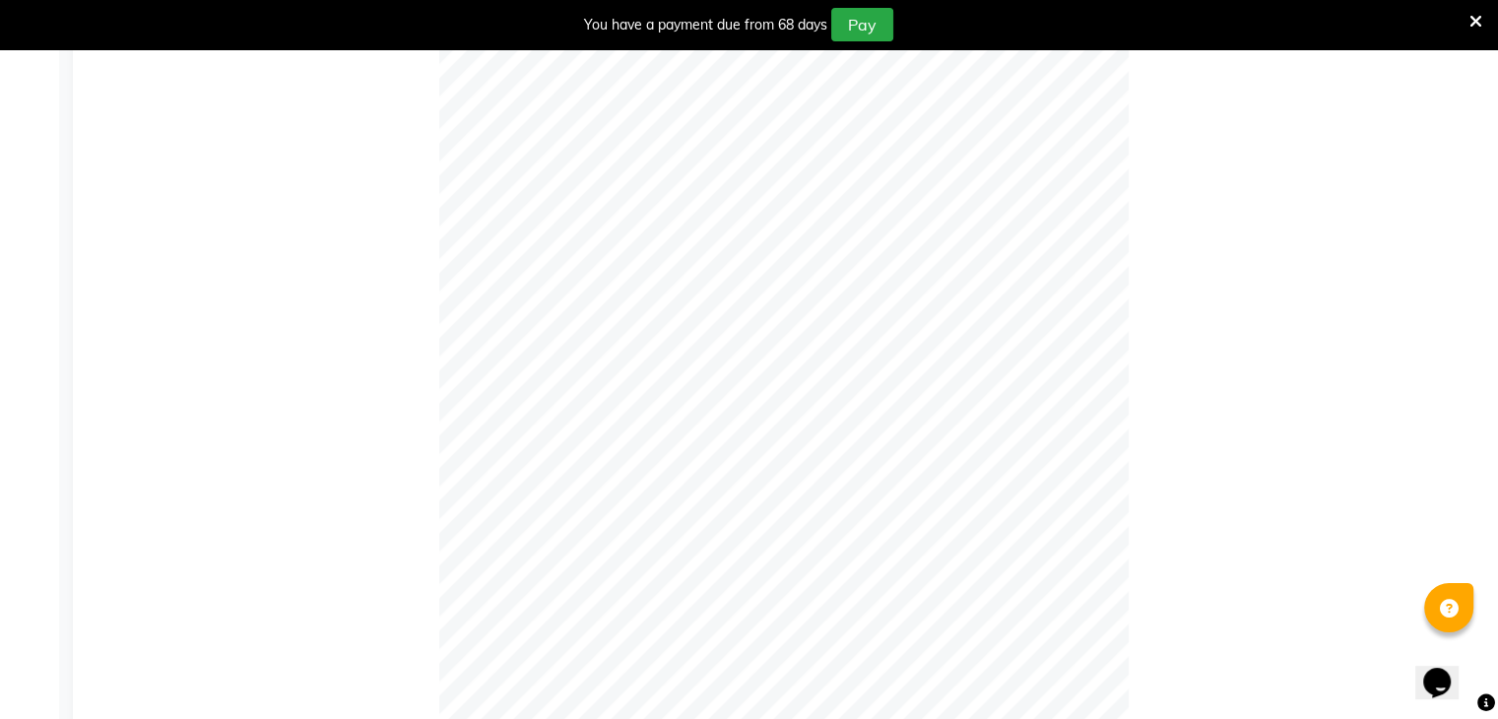
scroll to position [1256, 0]
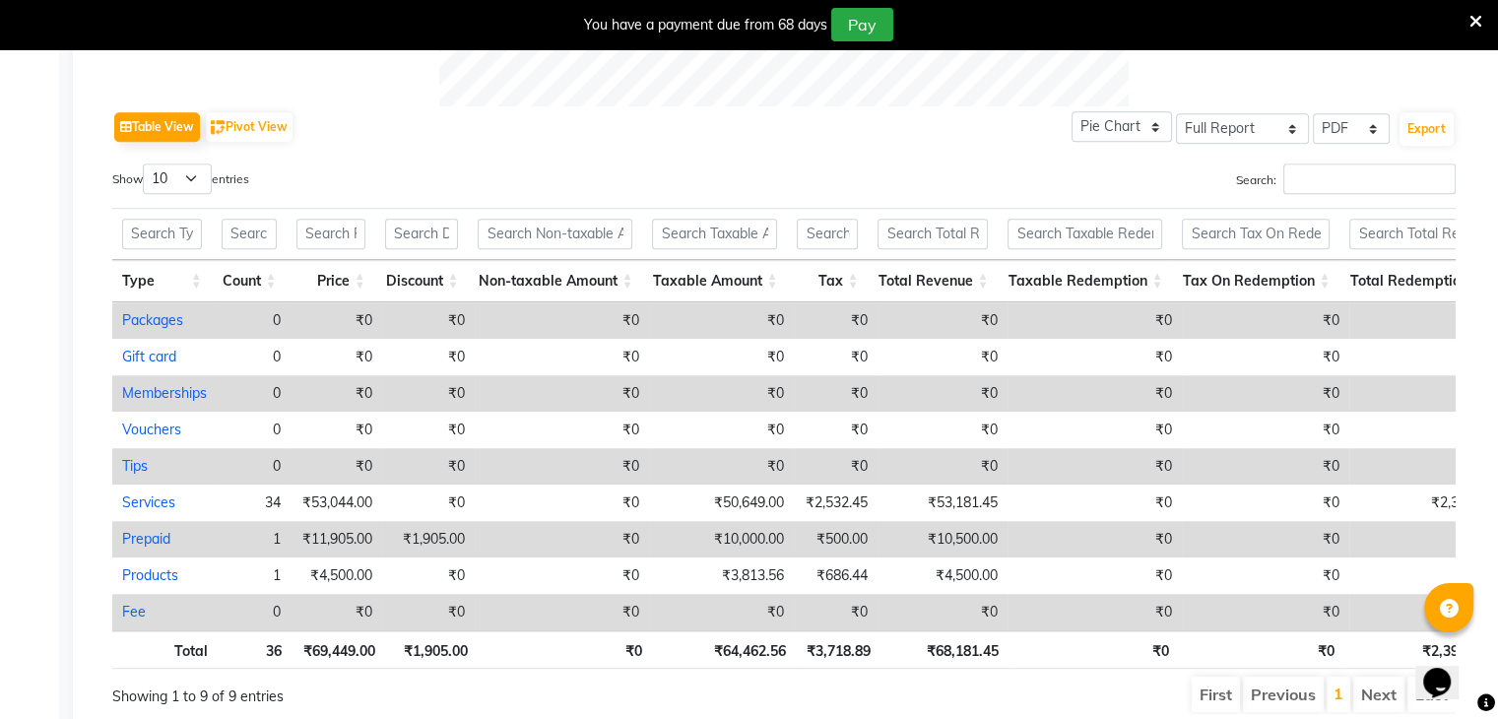
click at [1480, 22] on icon at bounding box center [1475, 22] width 13 height 18
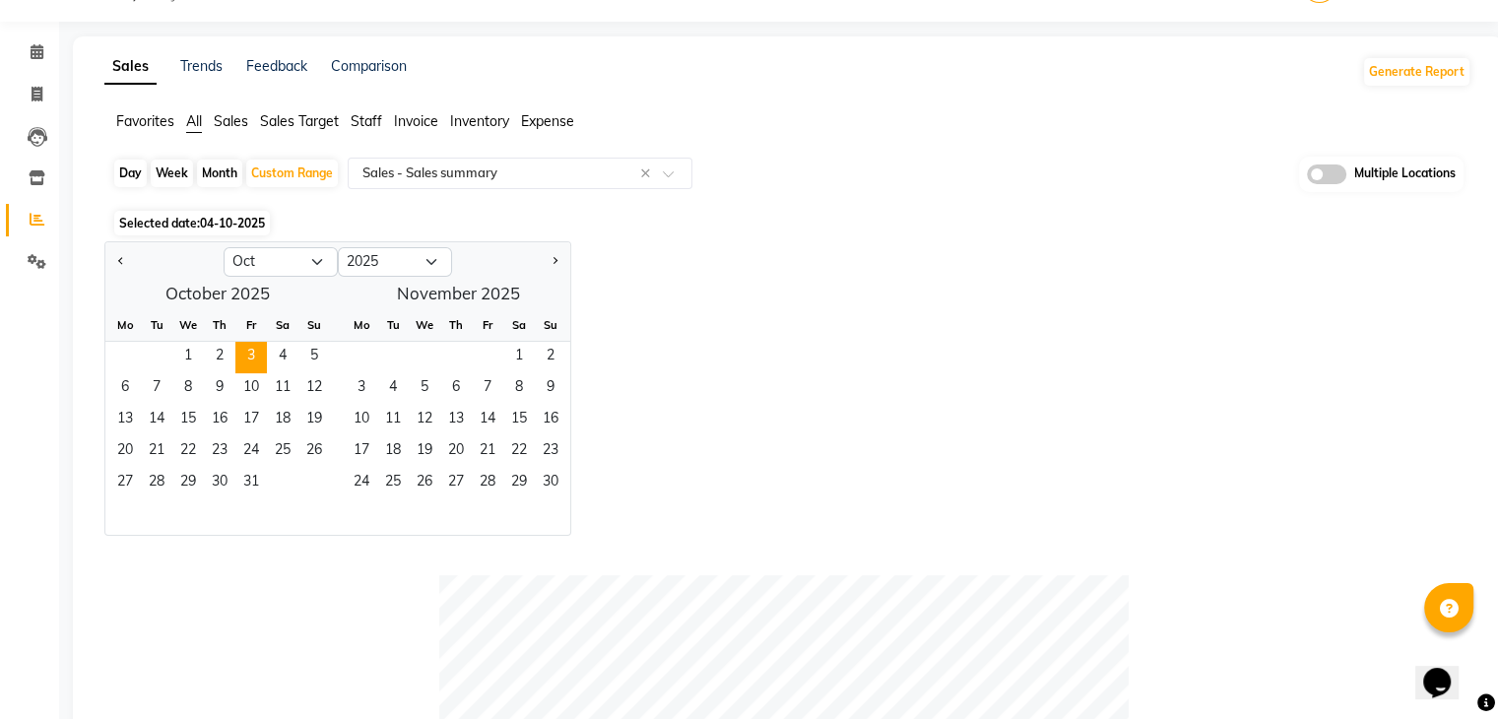
scroll to position [0, 0]
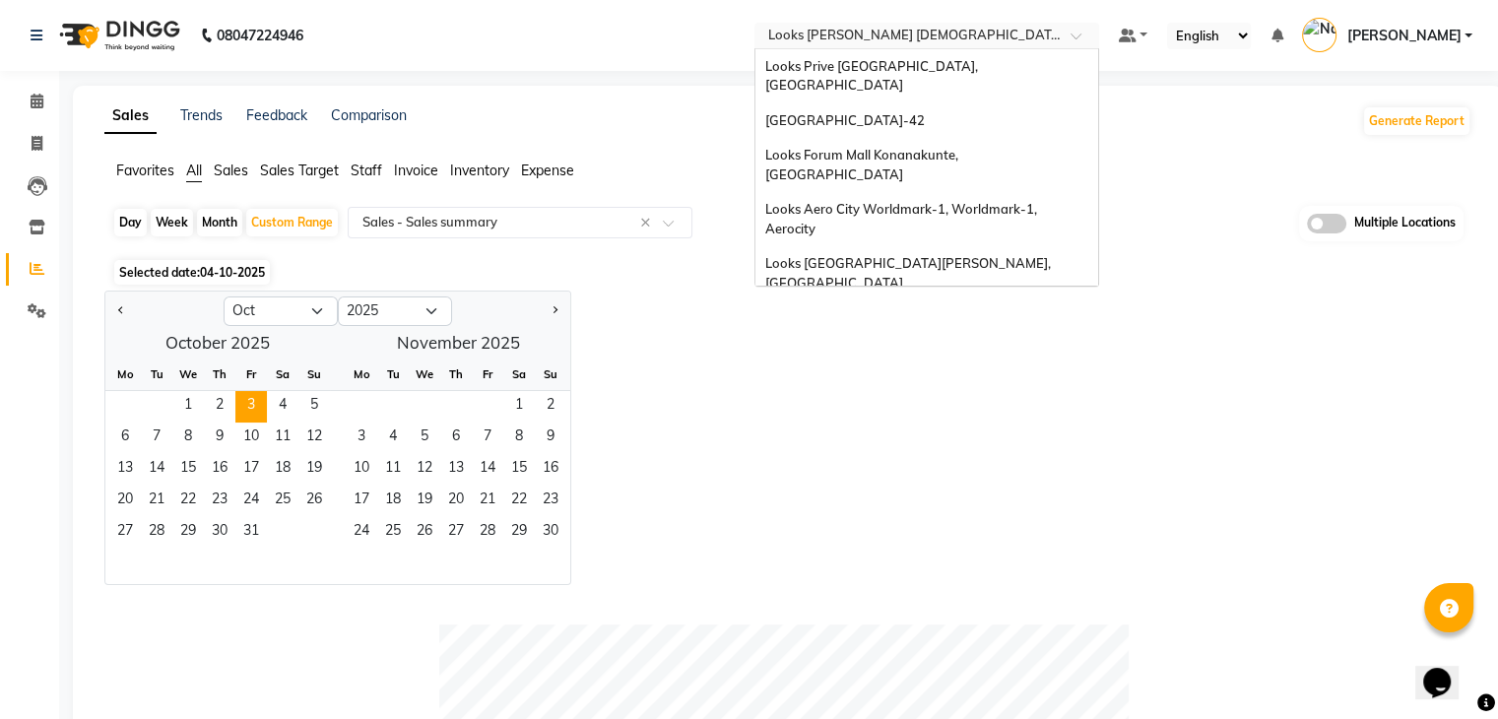
click at [914, 34] on input "text" at bounding box center [907, 38] width 286 height 20
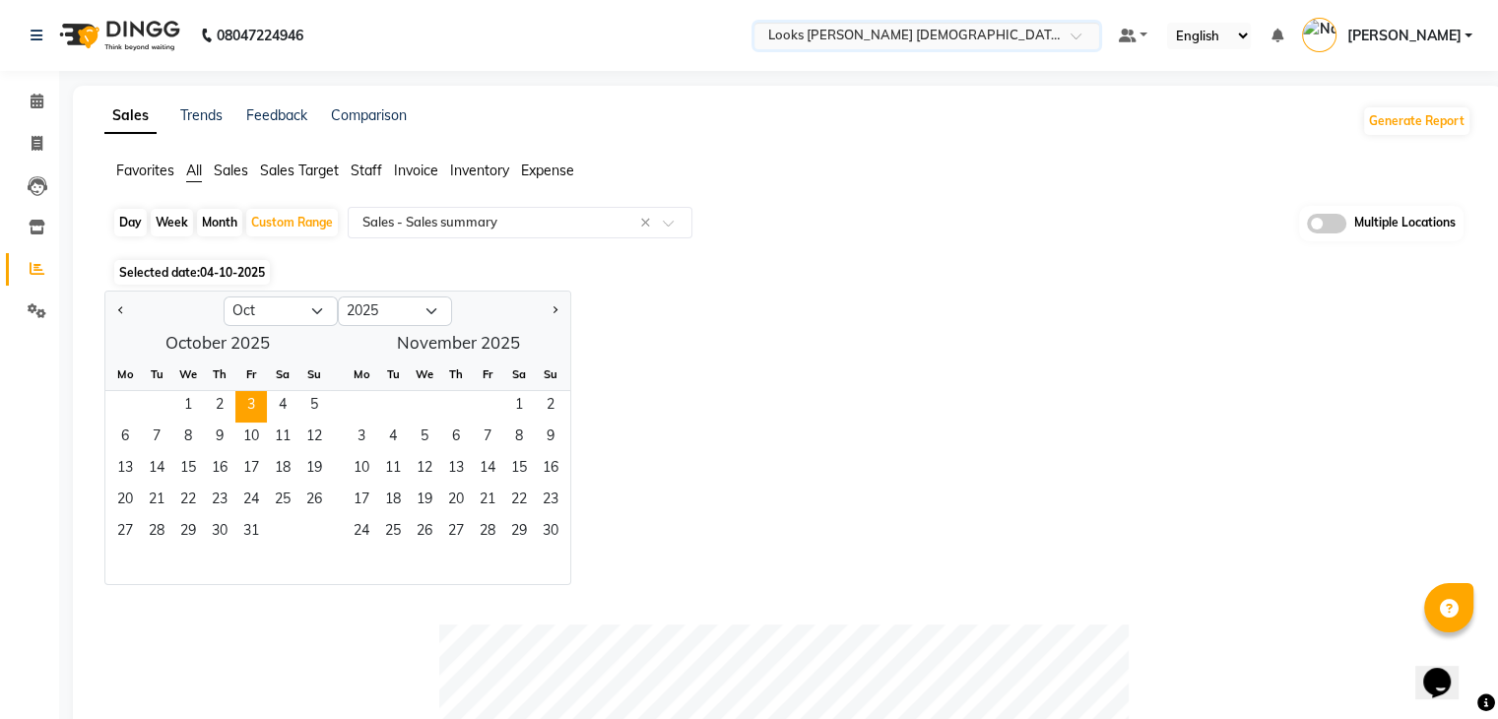
click at [991, 28] on input "text" at bounding box center [907, 38] width 286 height 20
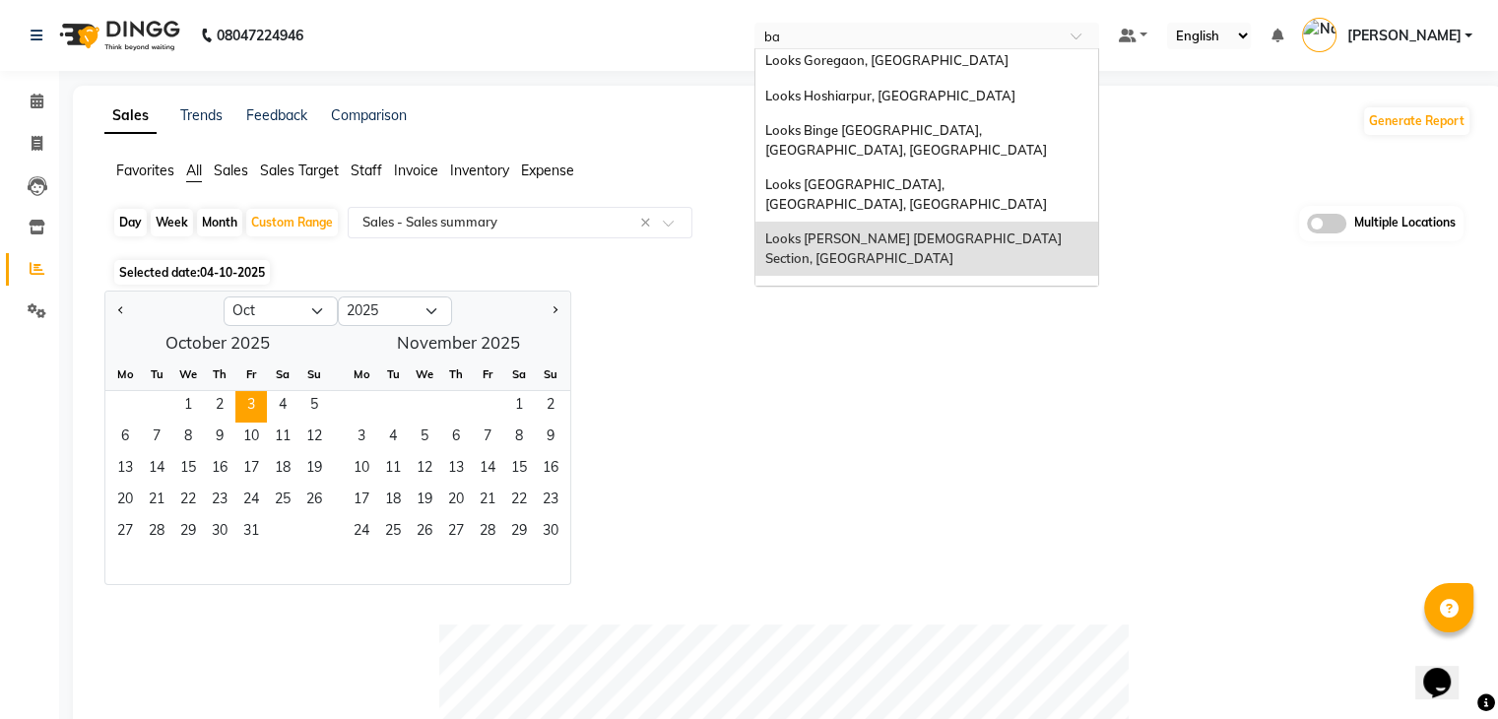
scroll to position [314, 0]
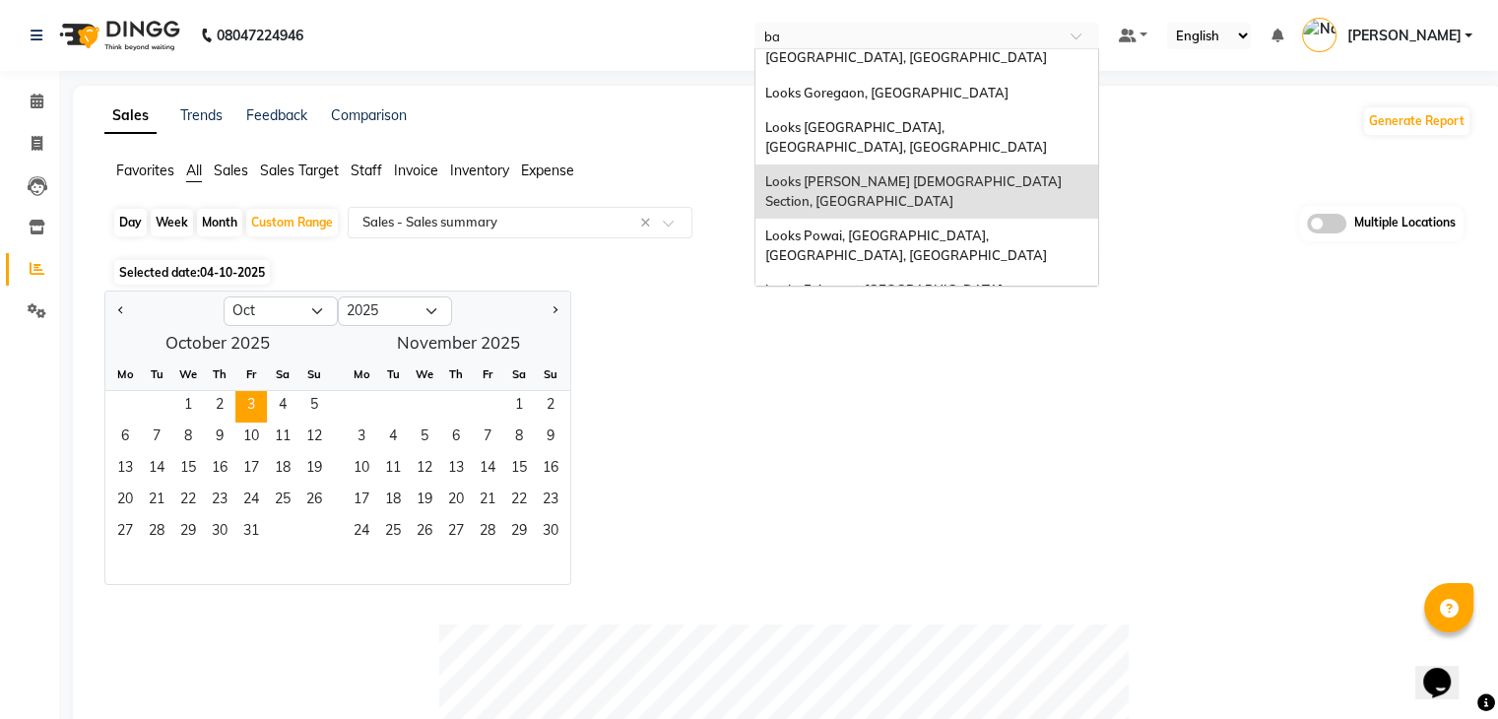
type input "bar"
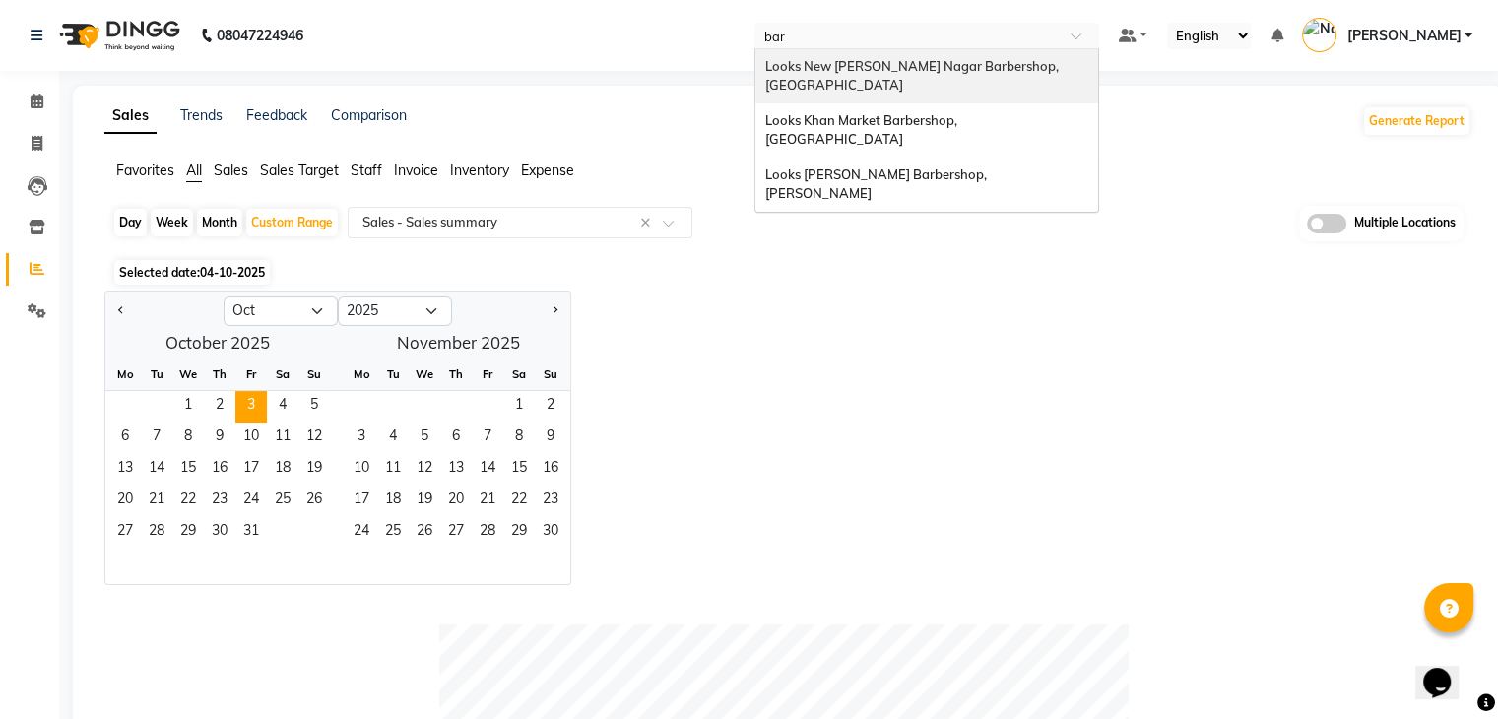
scroll to position [0, 0]
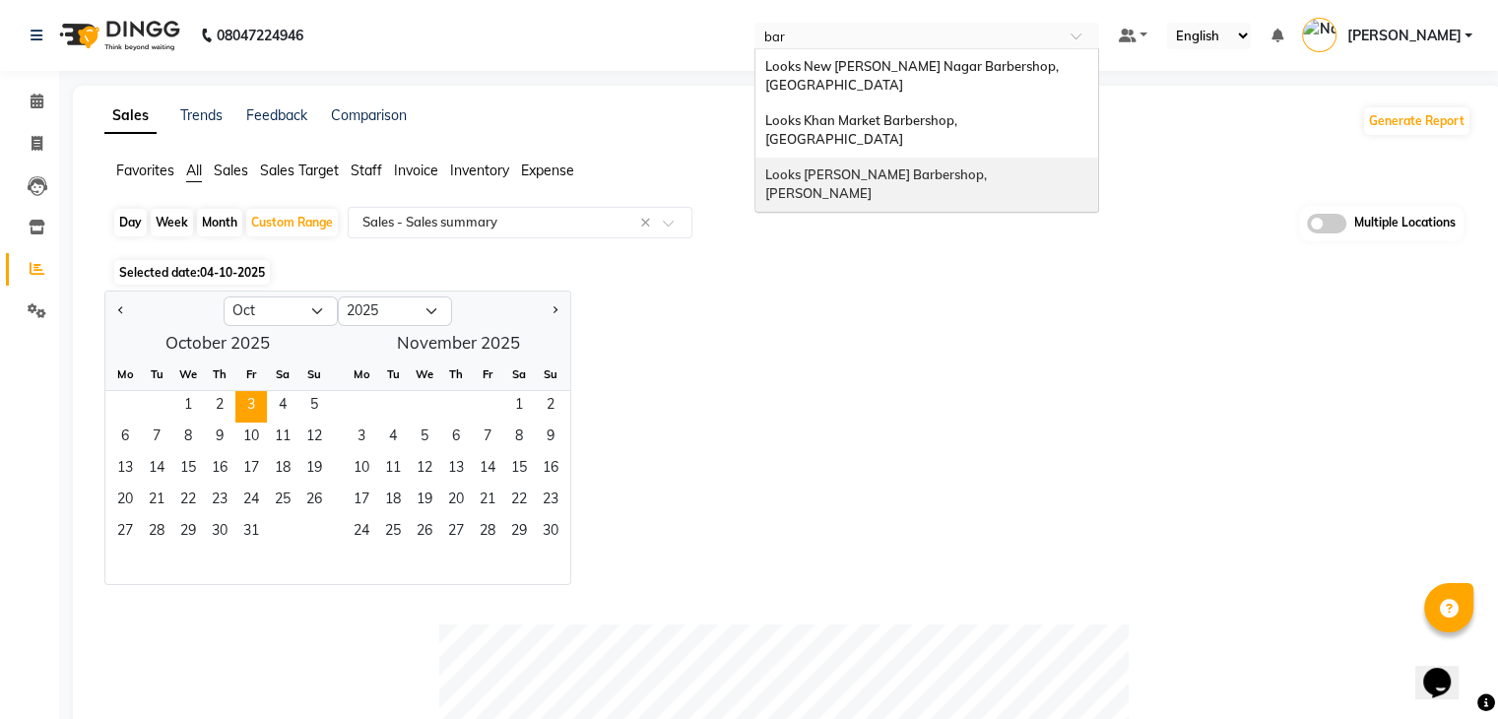
click at [873, 166] on span "Looks [PERSON_NAME] Barbershop, [PERSON_NAME]" at bounding box center [877, 183] width 225 height 35
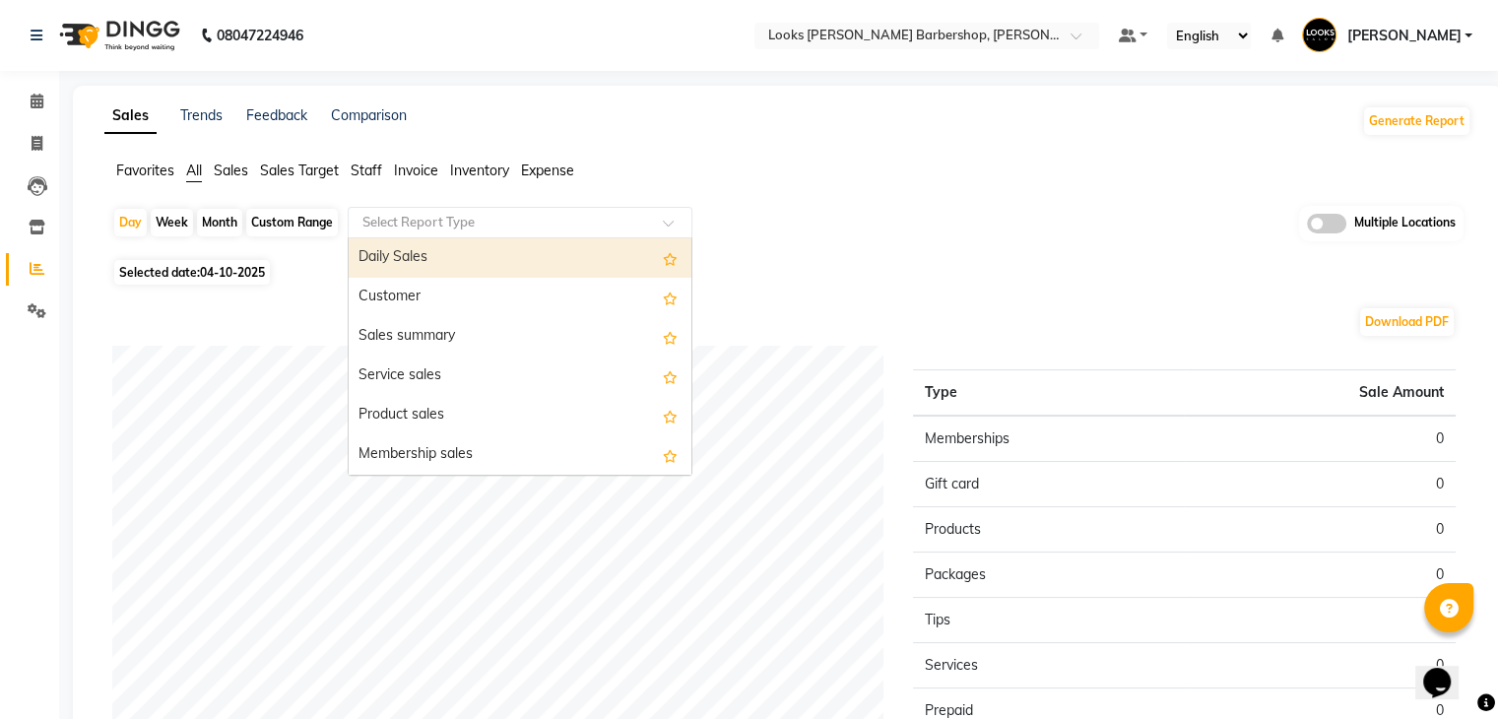
click at [460, 207] on div "Select Report Type" at bounding box center [520, 223] width 345 height 32
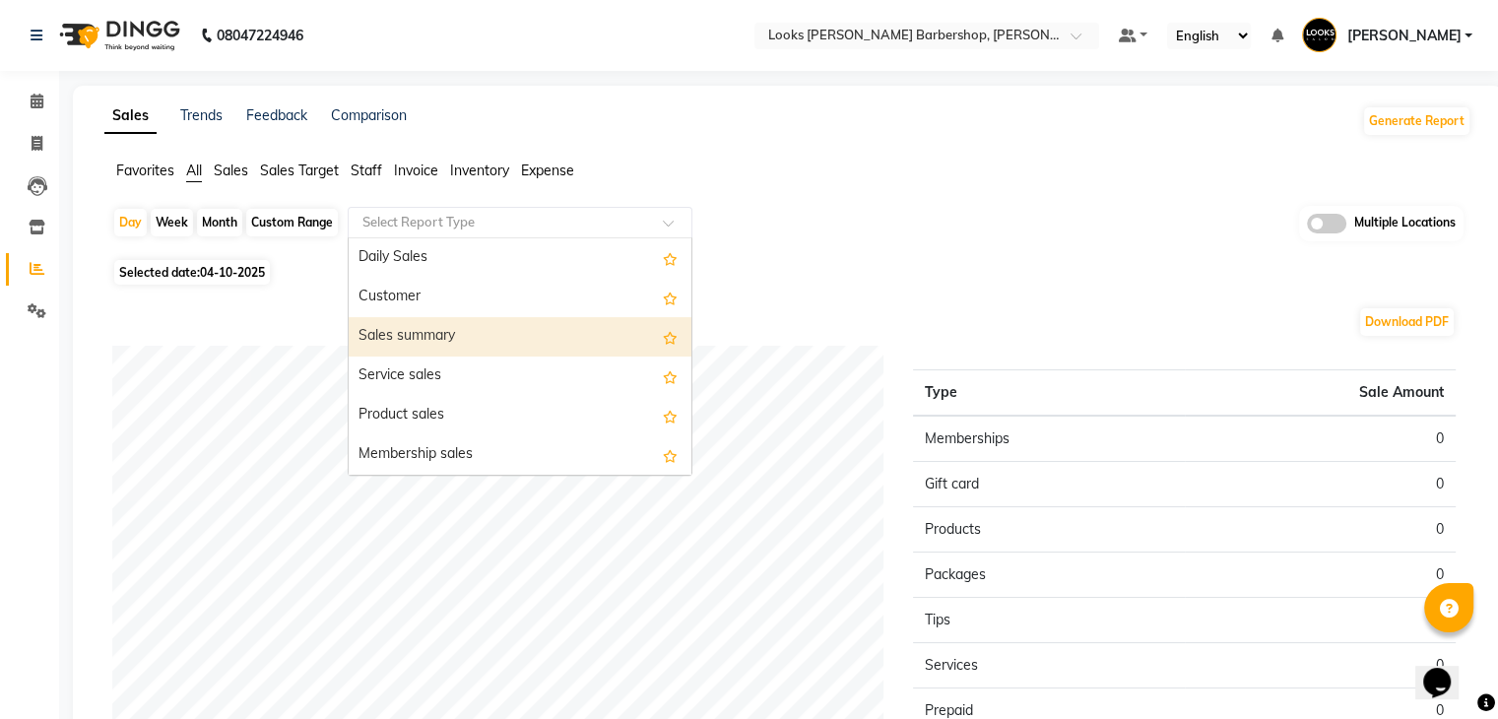
click at [429, 336] on div "Sales summary" at bounding box center [520, 336] width 343 height 39
select select "full_report"
select select "pdf"
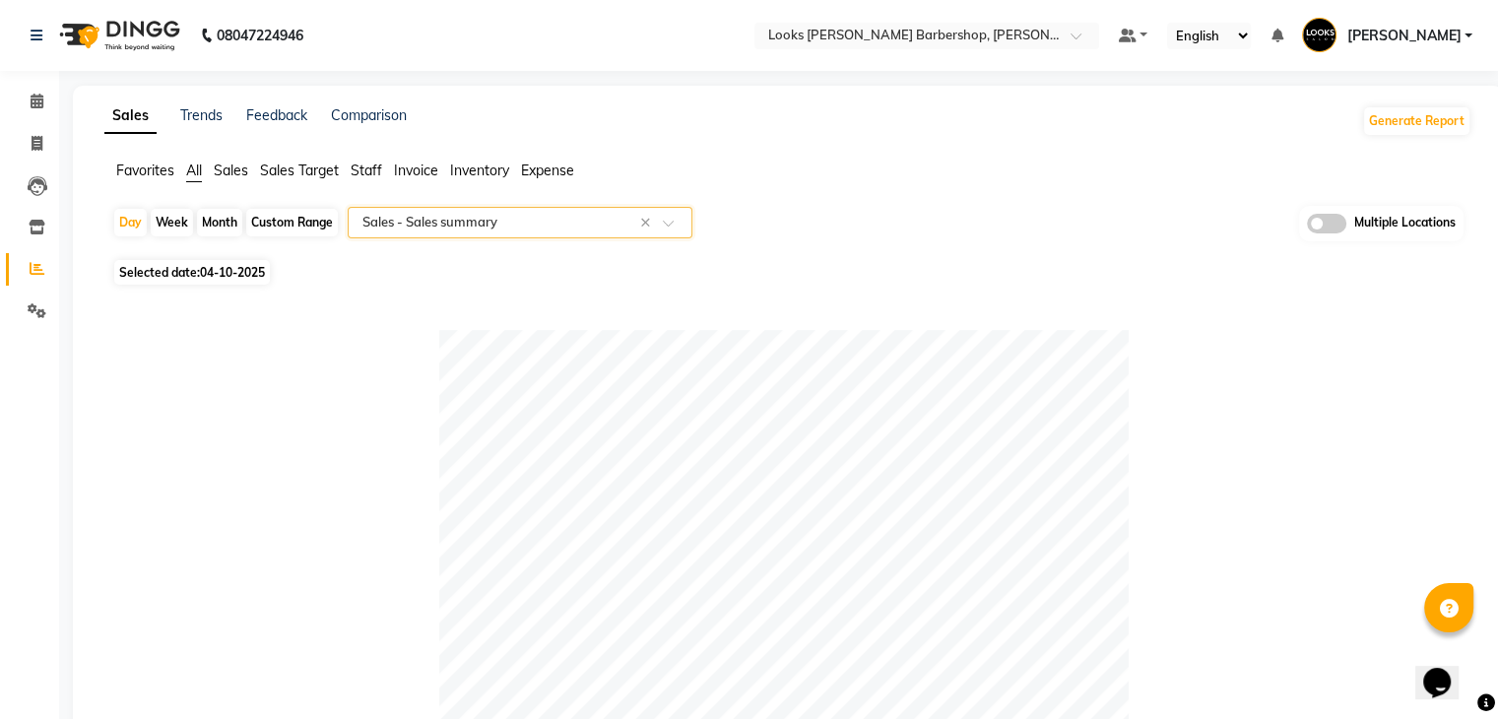
click at [218, 267] on span "04-10-2025" at bounding box center [232, 272] width 65 height 15
select select "10"
select select "2025"
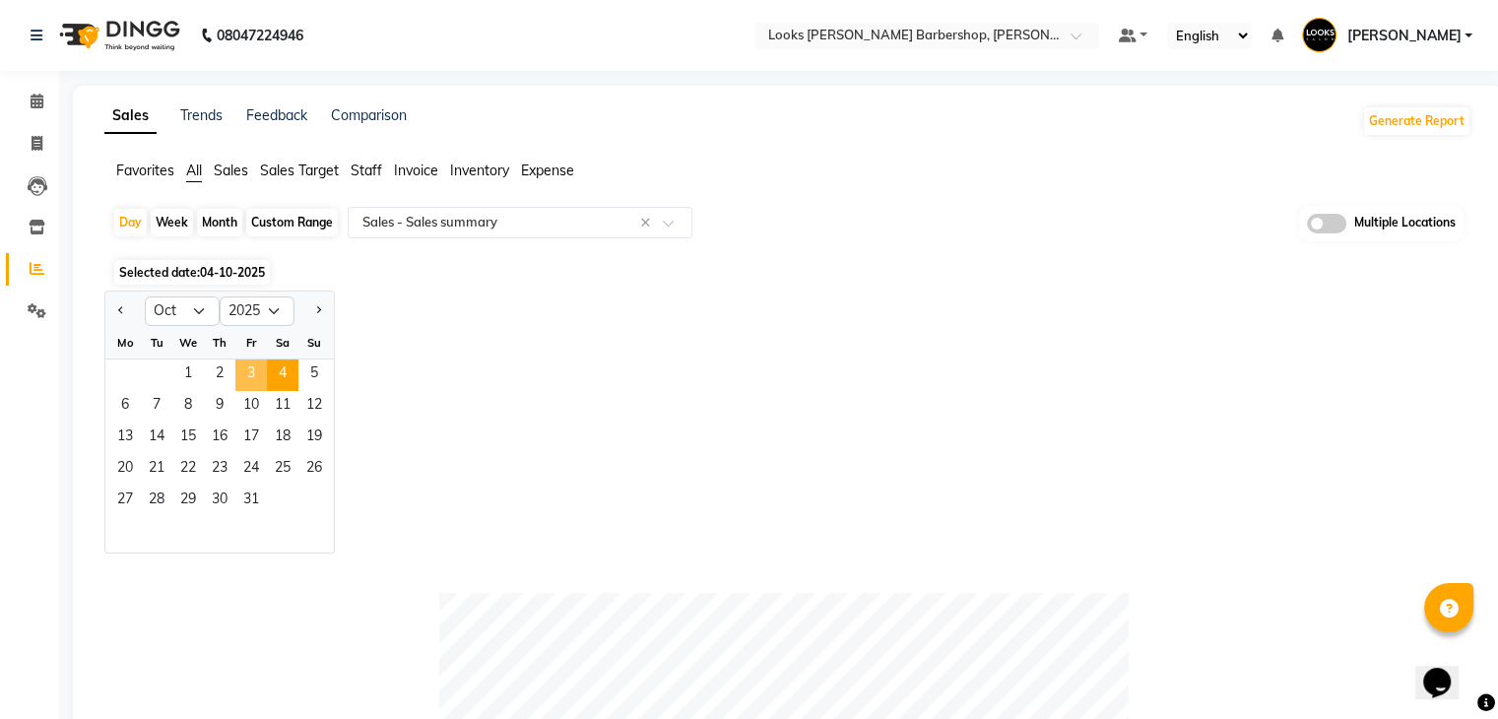
click at [250, 376] on span "3" at bounding box center [251, 375] width 32 height 32
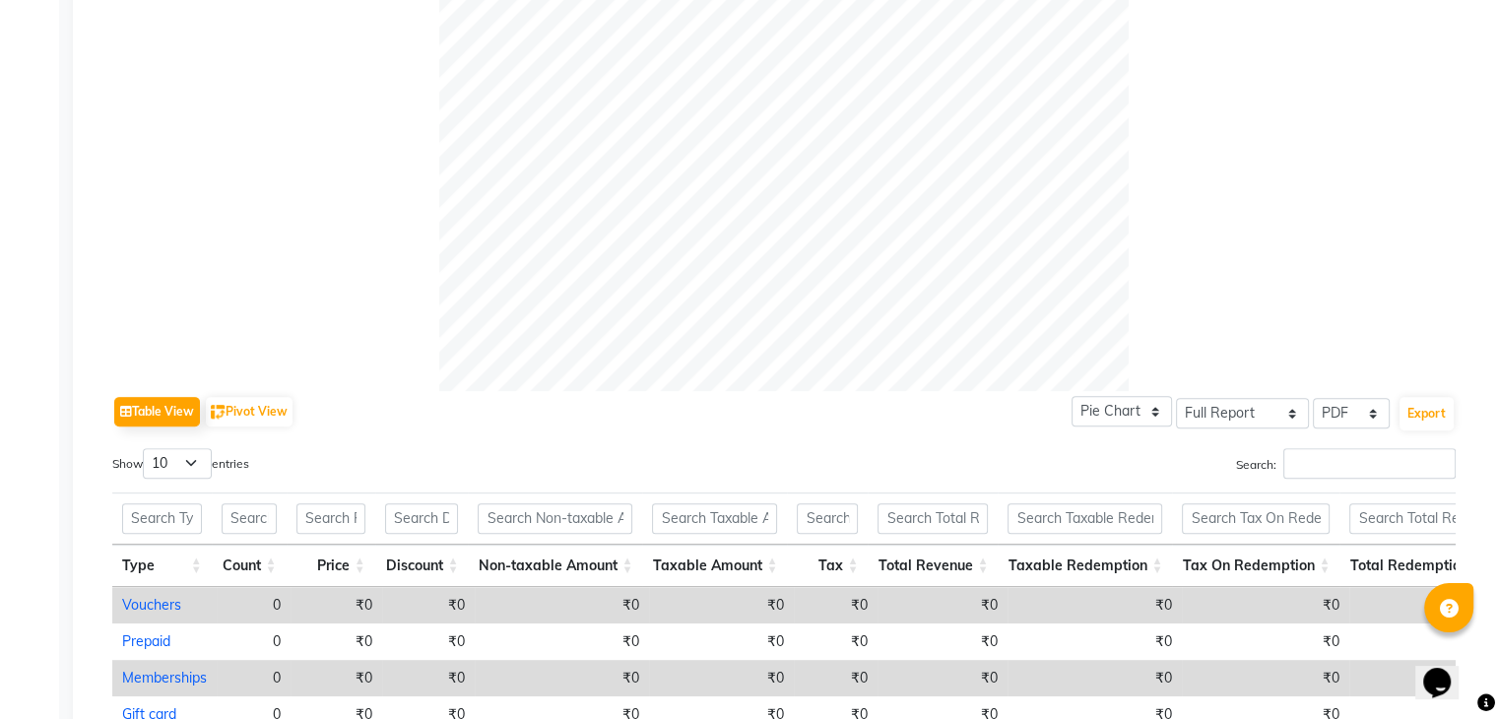
scroll to position [1000, 0]
